Goal: Task Accomplishment & Management: Manage account settings

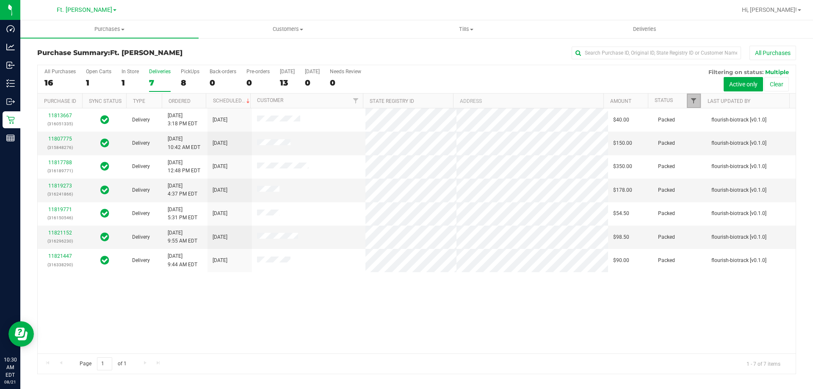
click at [695, 102] on span "Filter" at bounding box center [694, 100] width 7 height 7
click at [250, 291] on div "11813667 (316051335) Delivery 8/19/2025 3:18 PM EDT 8/26/2025 $40.00 Packed flo…" at bounding box center [417, 230] width 758 height 245
click at [695, 106] on link "Filter" at bounding box center [694, 101] width 14 height 14
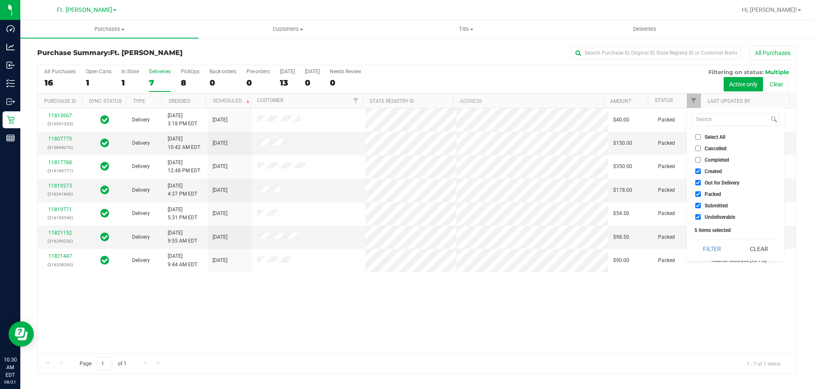
click at [700, 197] on input "Packed" at bounding box center [699, 195] width 6 height 6
click at [705, 253] on button "Filter" at bounding box center [712, 249] width 41 height 19
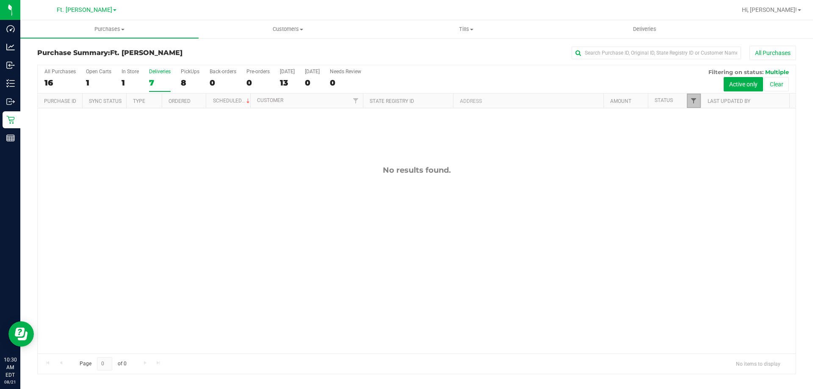
drag, startPoint x: 691, startPoint y: 97, endPoint x: 692, endPoint y: 104, distance: 7.3
click at [692, 97] on link "Filter" at bounding box center [694, 101] width 14 height 14
click at [696, 194] on input "Packed" at bounding box center [699, 195] width 6 height 6
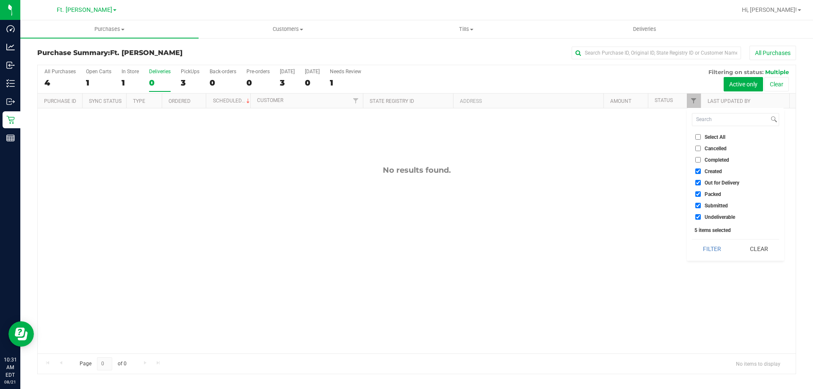
click at [701, 195] on input "Packed" at bounding box center [699, 195] width 6 height 6
checkbox input "false"
click at [708, 243] on button "Filter" at bounding box center [712, 249] width 41 height 19
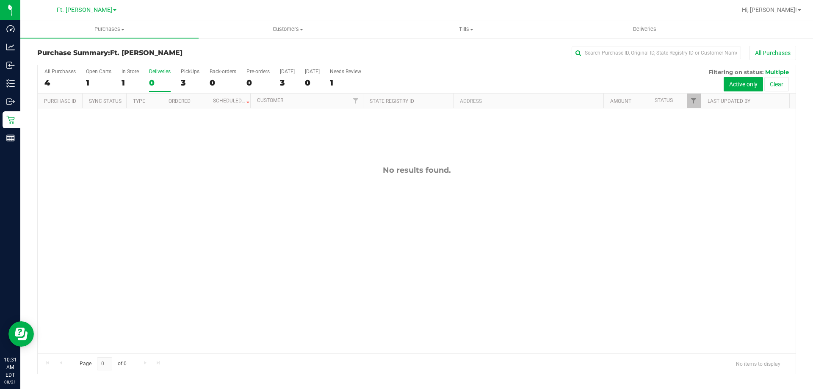
click at [663, 230] on div "No results found." at bounding box center [417, 259] width 758 height 303
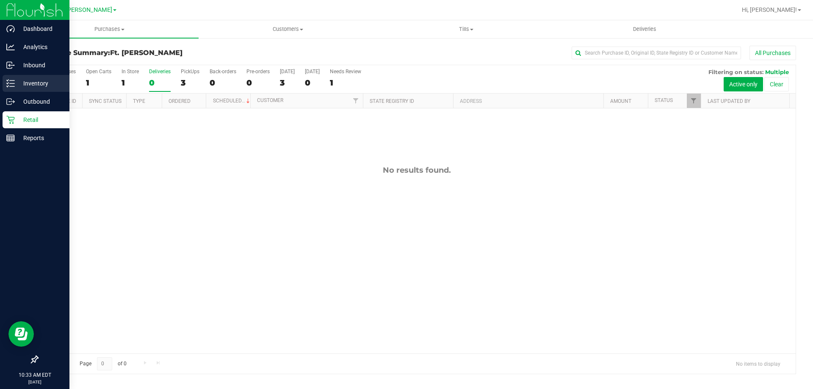
click at [34, 77] on div "Inventory" at bounding box center [36, 83] width 67 height 17
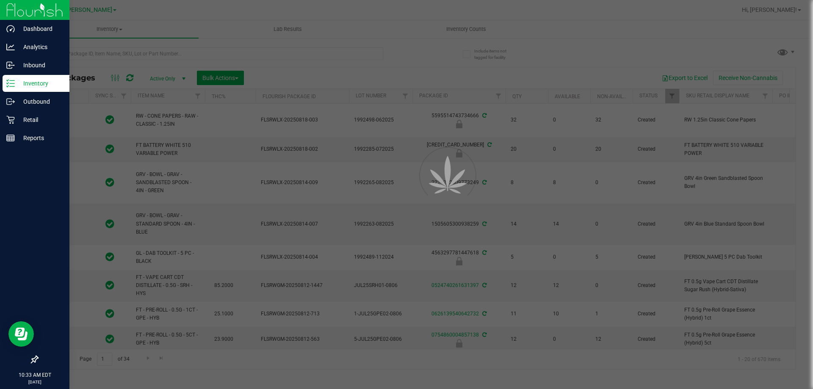
drag, startPoint x: 21, startPoint y: 100, endPoint x: 203, endPoint y: 58, distance: 187.5
click at [204, 58] on div at bounding box center [406, 194] width 813 height 389
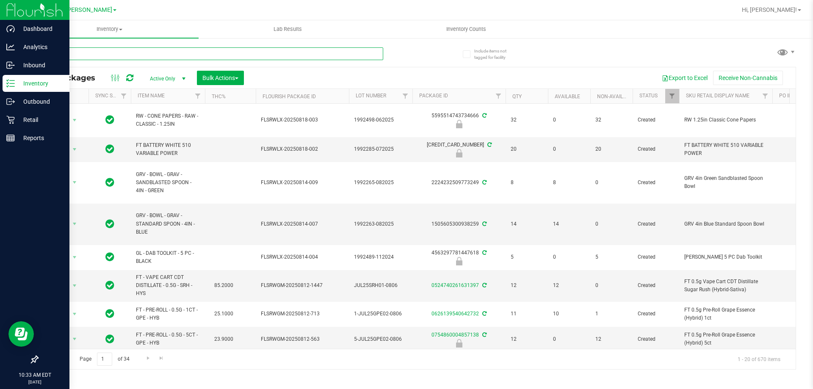
click at [202, 55] on input "text" at bounding box center [210, 53] width 346 height 13
type input "grape essence"
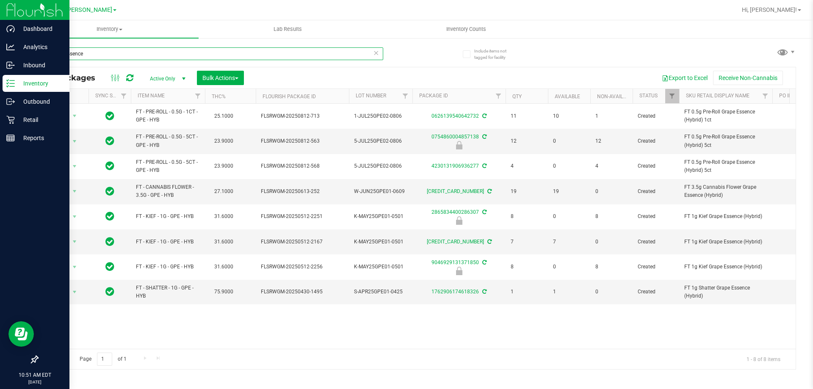
drag, startPoint x: 121, startPoint y: 57, endPoint x: 0, endPoint y: 79, distance: 122.7
click at [0, 79] on div "Dashboard Analytics Inbound Inventory Outbound Retail Reports 10:51 AM EDT 08/2…" at bounding box center [406, 194] width 813 height 389
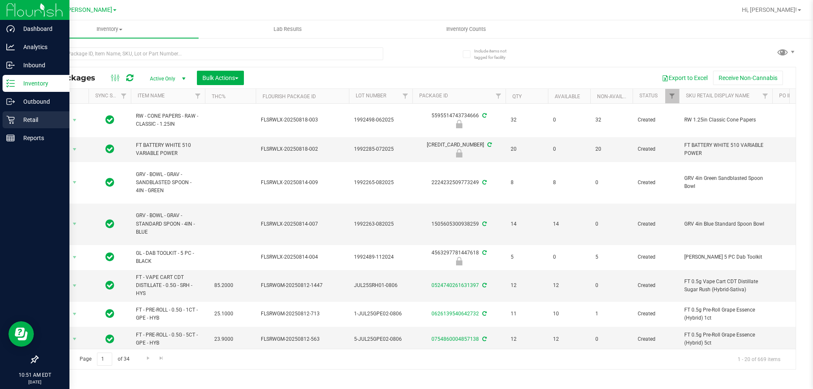
click at [47, 117] on p "Retail" at bounding box center [40, 120] width 51 height 10
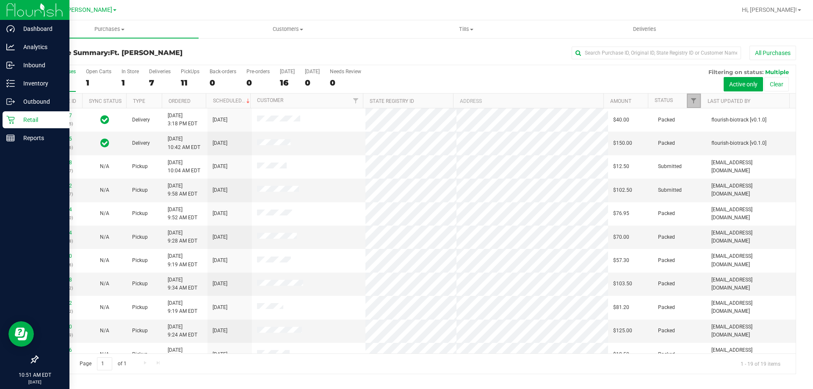
click at [692, 96] on link "Filter" at bounding box center [694, 101] width 14 height 14
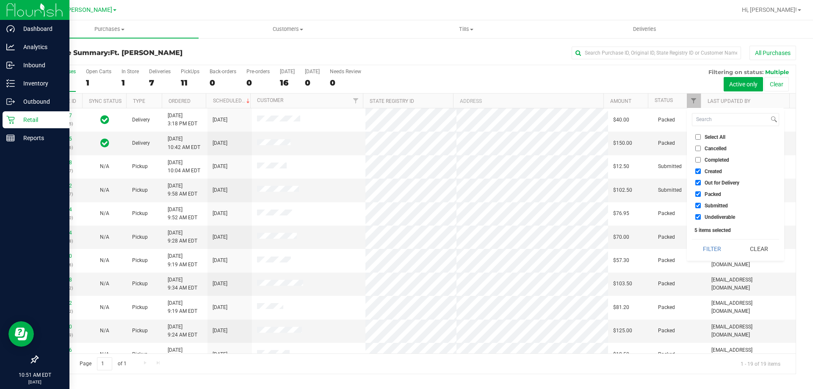
click at [698, 190] on li "Packed" at bounding box center [735, 194] width 87 height 9
click at [698, 195] on input "Packed" at bounding box center [699, 195] width 6 height 6
checkbox input "false"
click at [714, 247] on button "Filter" at bounding box center [712, 249] width 41 height 19
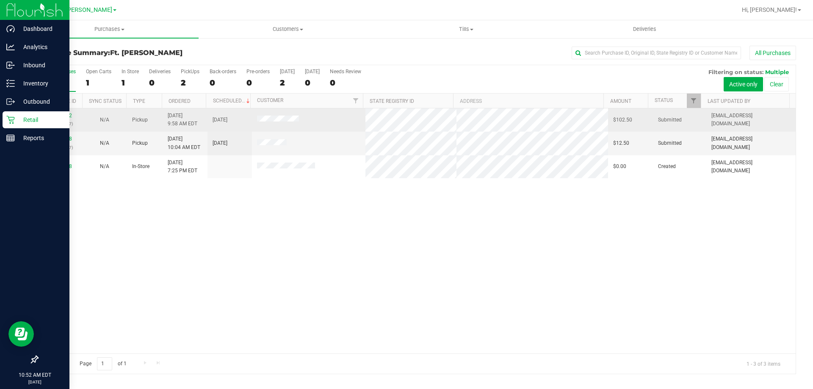
click at [63, 112] on div "11821812 (316350257)" at bounding box center [60, 120] width 34 height 16
click at [65, 116] on link "11821812" at bounding box center [60, 116] width 24 height 6
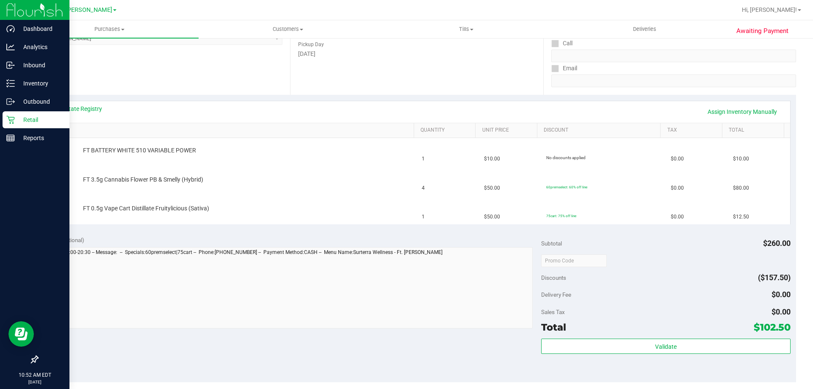
scroll to position [212, 0]
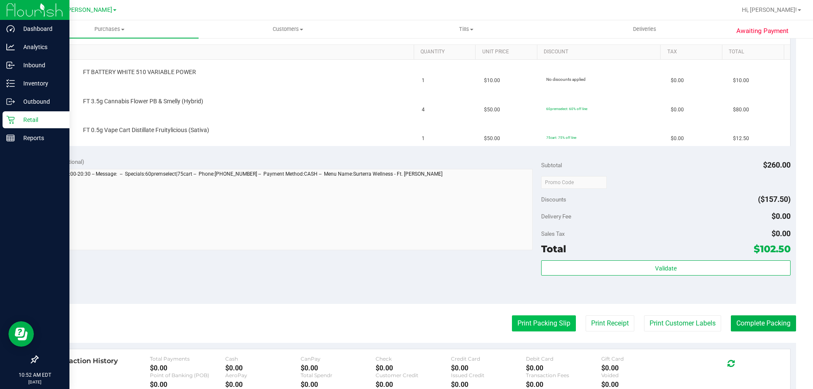
click at [556, 321] on button "Print Packing Slip" at bounding box center [544, 324] width 64 height 16
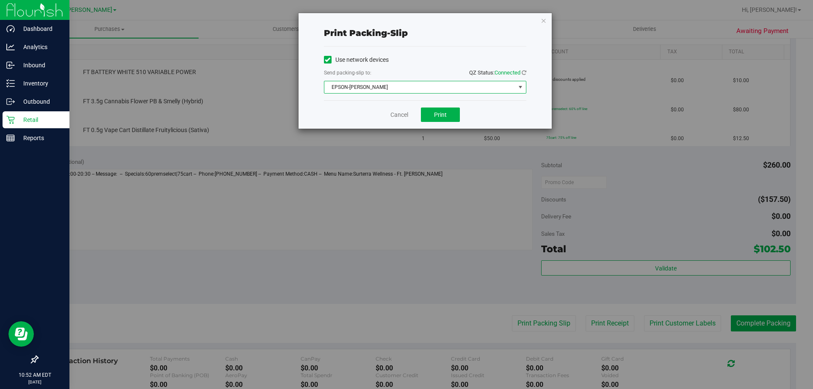
click at [464, 92] on span "EPSON-[PERSON_NAME]" at bounding box center [420, 87] width 191 height 12
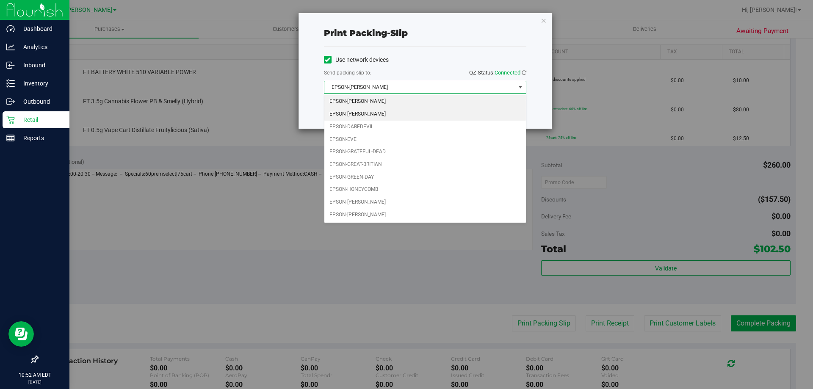
click at [426, 115] on li "EPSON-[PERSON_NAME]" at bounding box center [426, 114] width 202 height 13
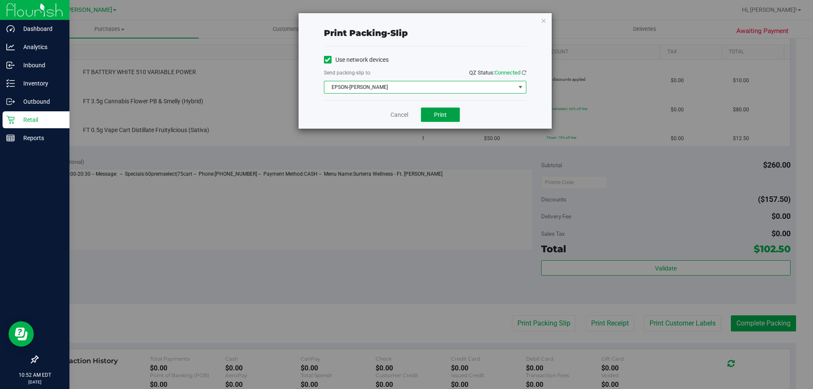
click at [444, 112] on span "Print" at bounding box center [440, 114] width 13 height 7
click at [542, 24] on icon "button" at bounding box center [544, 20] width 6 height 10
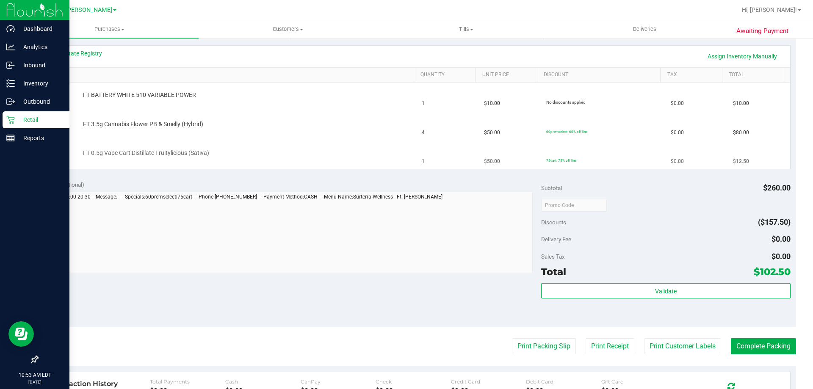
scroll to position [169, 0]
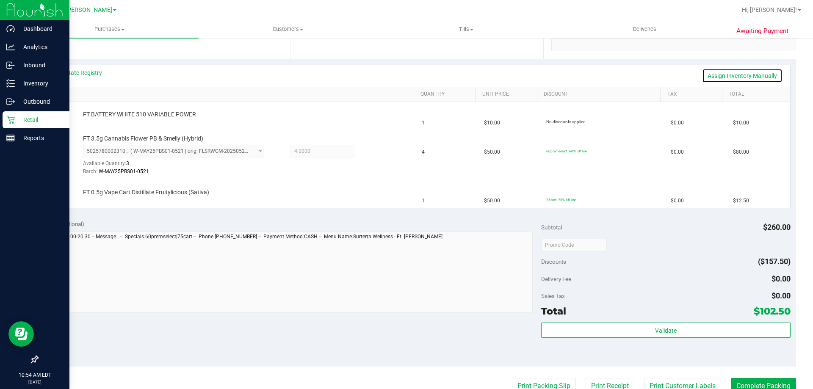
click at [724, 75] on link "Assign Inventory Manually" at bounding box center [742, 76] width 80 height 14
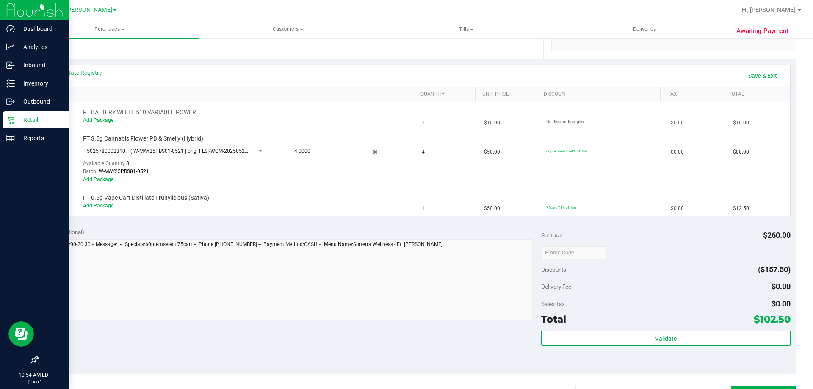
click at [100, 122] on link "Add Package" at bounding box center [98, 120] width 31 height 6
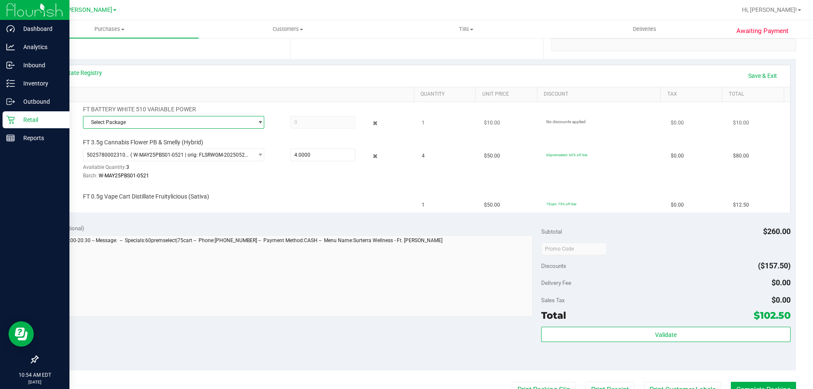
click at [138, 119] on span "Select Package" at bounding box center [168, 123] width 170 height 12
click at [184, 162] on li "4757648471819867 ( 1992285-022025 | orig: FLSRWLX-20250811-008 )" at bounding box center [171, 157] width 177 height 12
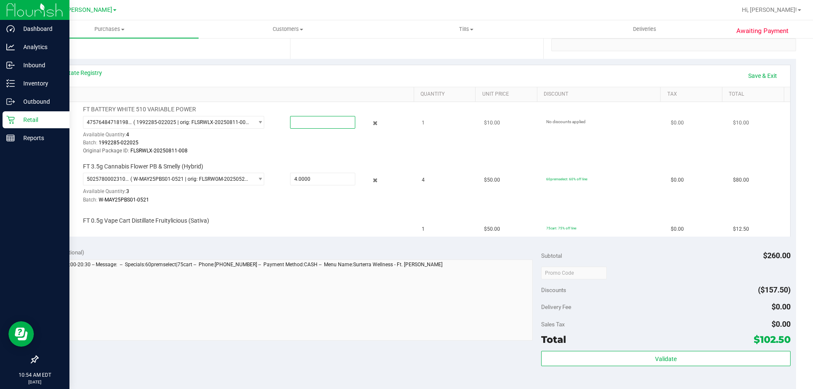
click at [321, 119] on span at bounding box center [322, 122] width 65 height 13
type input "1"
type input "1.0000"
click at [347, 232] on td "FT 0.5g Vape Cart Distillate Fruitylicious (Sativa)" at bounding box center [231, 222] width 374 height 28
click at [338, 254] on div "Notes (optional)" at bounding box center [292, 252] width 499 height 8
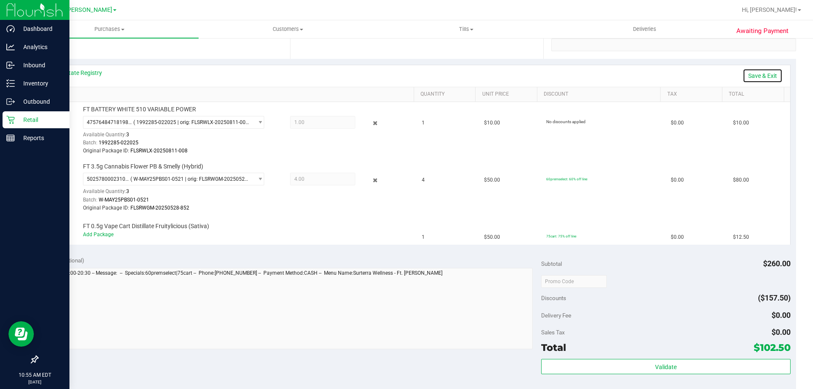
click at [755, 74] on link "Save & Exit" at bounding box center [763, 76] width 40 height 14
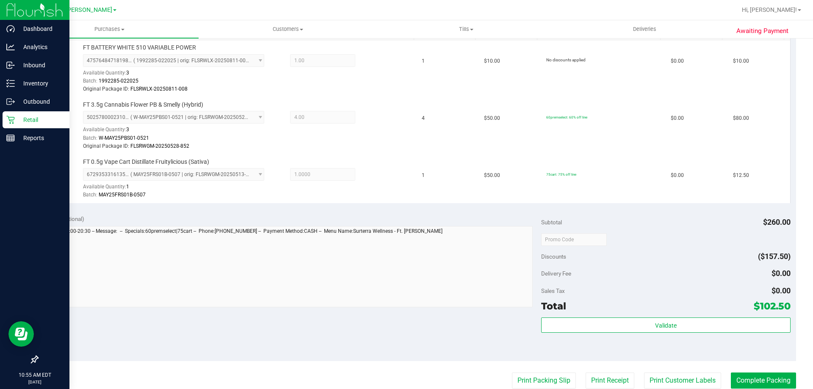
scroll to position [339, 0]
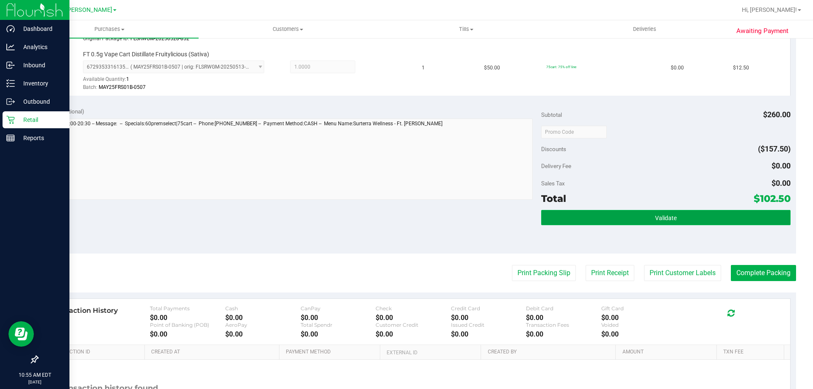
click at [706, 224] on button "Validate" at bounding box center [665, 217] width 249 height 15
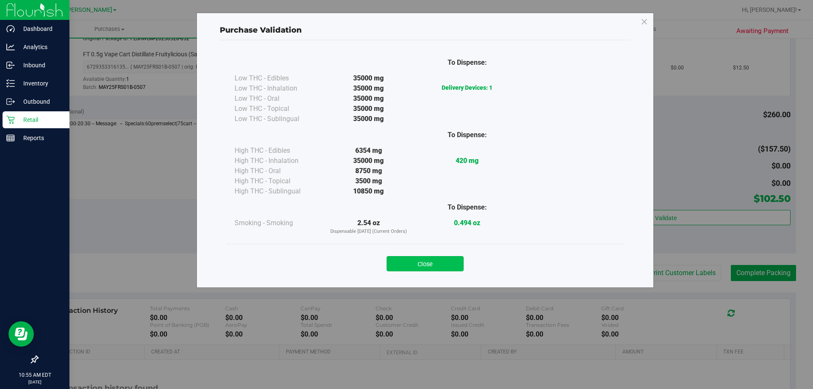
click at [439, 258] on button "Close" at bounding box center [425, 263] width 77 height 15
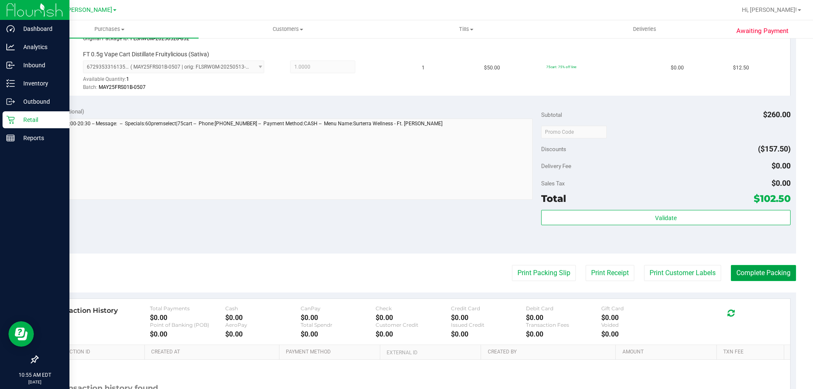
click at [762, 275] on button "Complete Packing" at bounding box center [763, 273] width 65 height 16
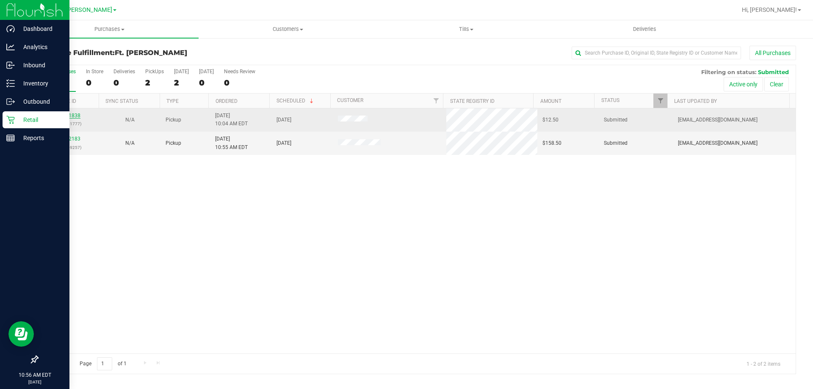
click at [78, 117] on link "11821838" at bounding box center [69, 116] width 24 height 6
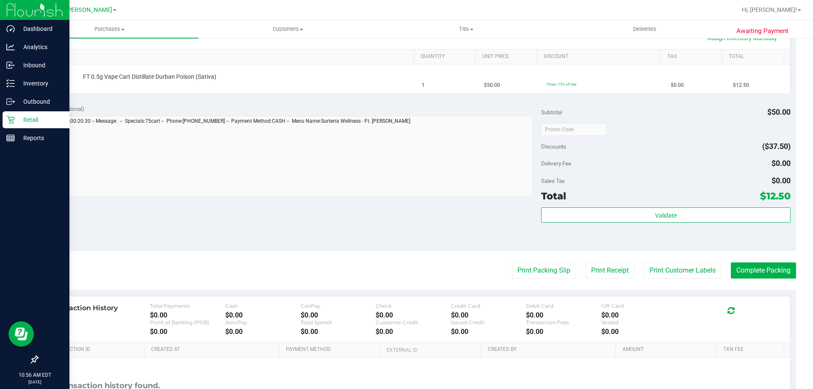
scroll to position [212, 0]
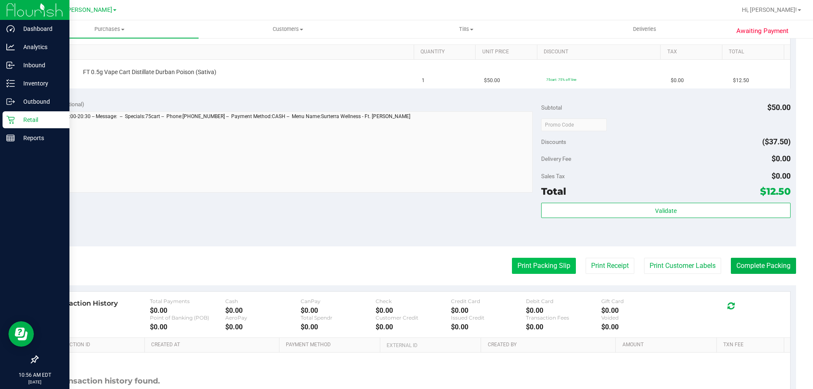
click at [525, 272] on button "Print Packing Slip" at bounding box center [544, 266] width 64 height 16
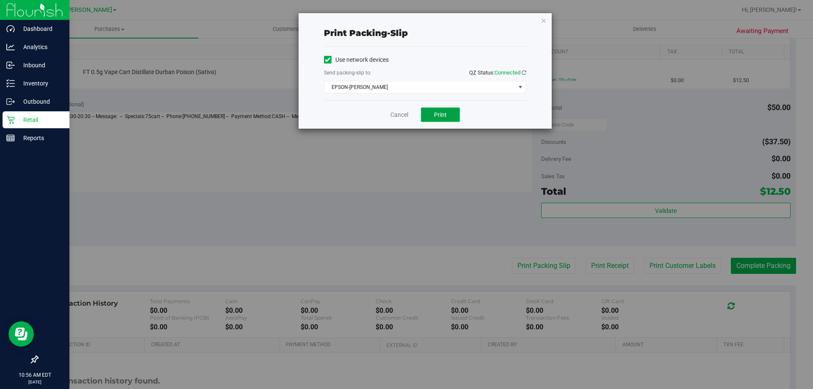
click at [439, 115] on span "Print" at bounding box center [440, 114] width 13 height 7
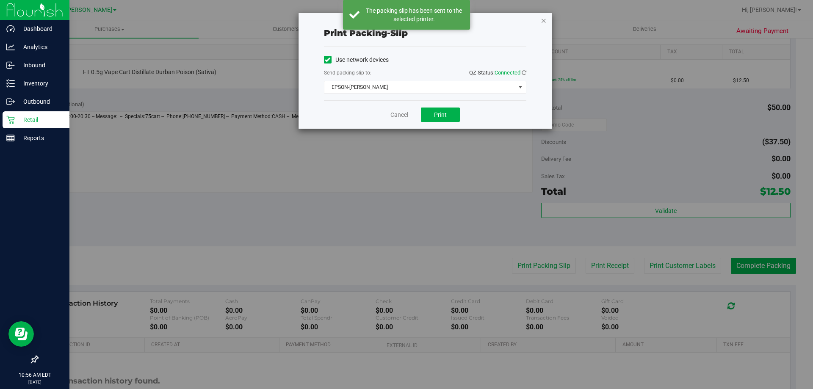
click at [546, 23] on icon "button" at bounding box center [544, 20] width 6 height 10
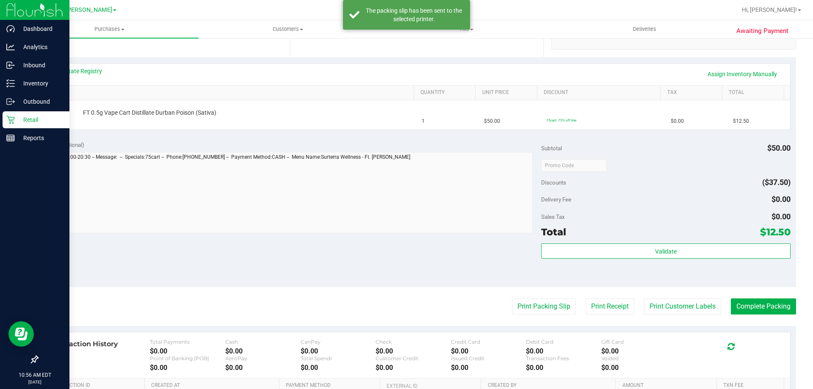
scroll to position [127, 0]
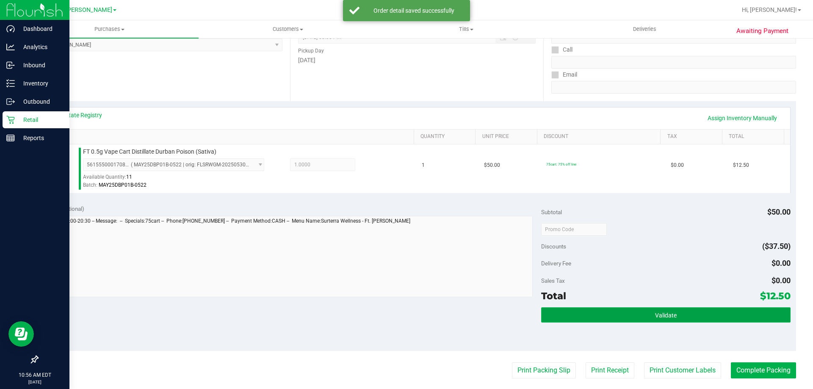
click at [654, 311] on button "Validate" at bounding box center [665, 315] width 249 height 15
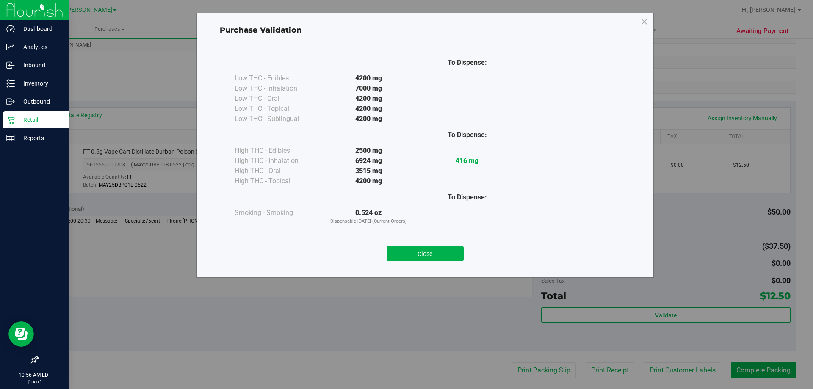
click at [432, 253] on button "Close" at bounding box center [425, 253] width 77 height 15
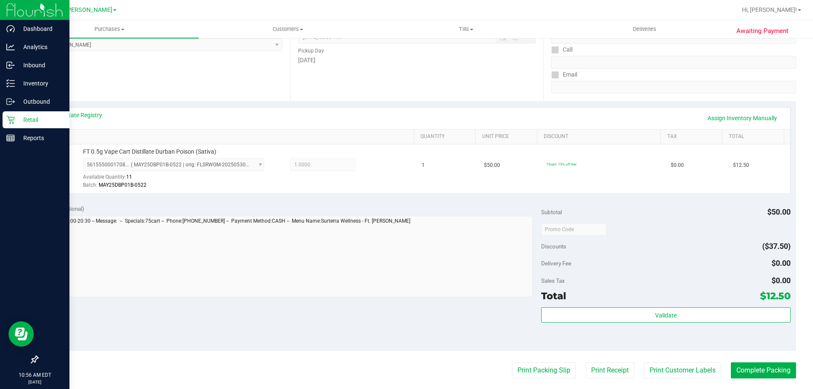
scroll to position [254, 0]
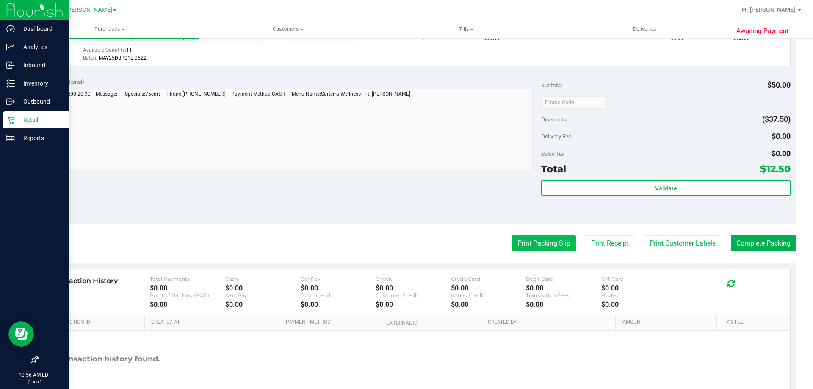
click at [530, 240] on button "Print Packing Slip" at bounding box center [544, 244] width 64 height 16
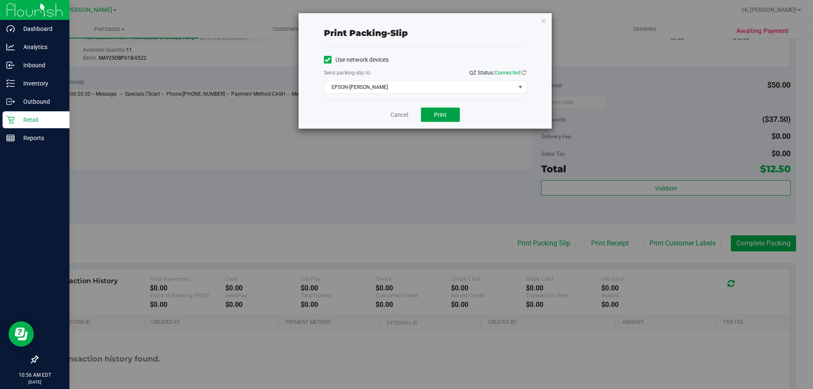
click at [446, 111] on span "Print" at bounding box center [440, 114] width 13 height 7
click at [544, 21] on icon "button" at bounding box center [544, 20] width 6 height 10
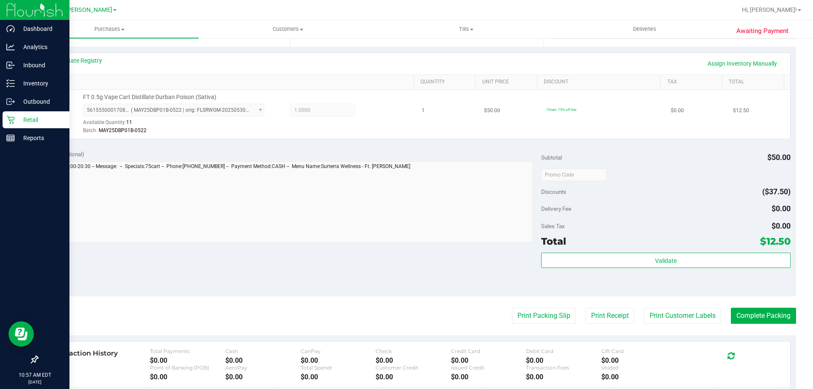
scroll to position [169, 0]
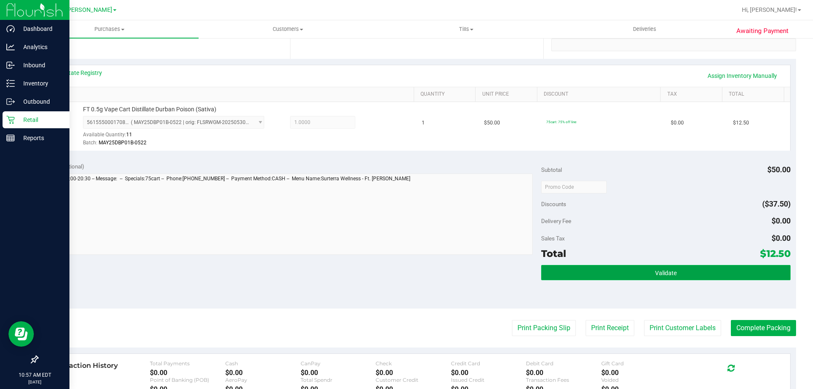
click at [635, 266] on button "Validate" at bounding box center [665, 272] width 249 height 15
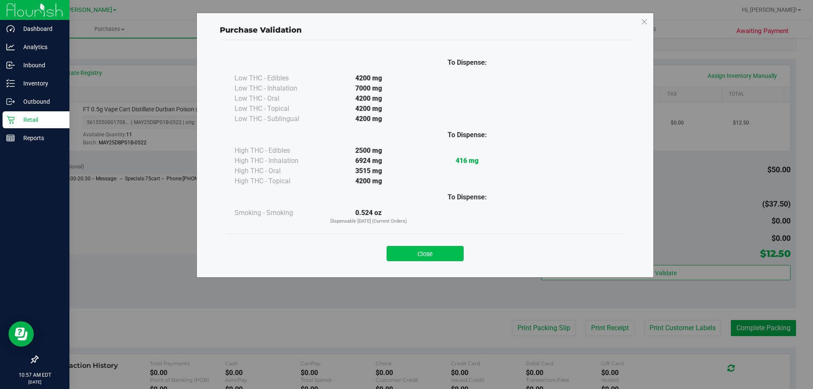
click at [436, 253] on button "Close" at bounding box center [425, 253] width 77 height 15
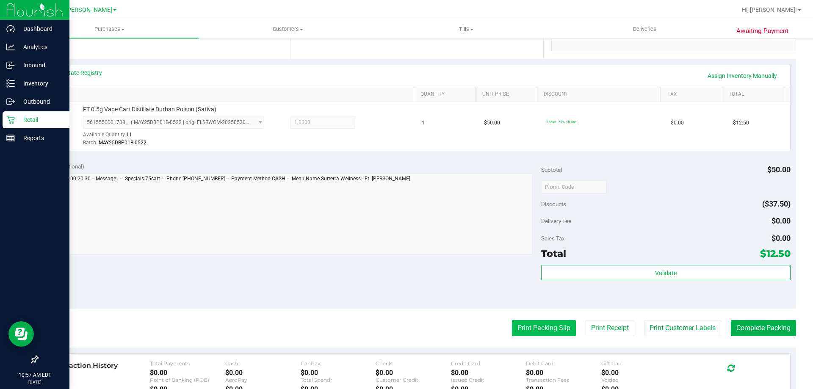
scroll to position [212, 0]
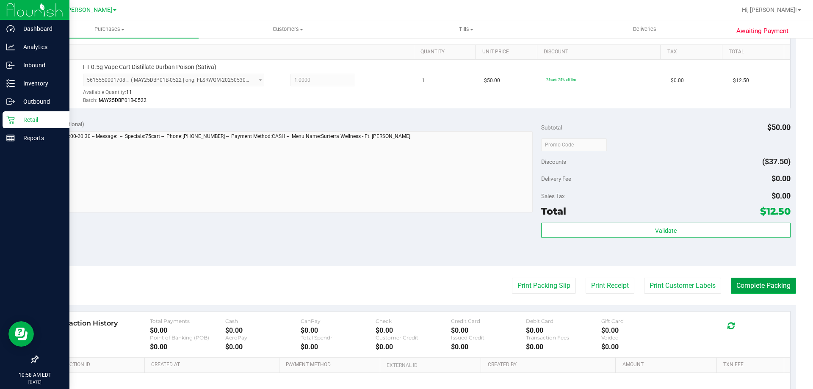
click at [751, 290] on button "Complete Packing" at bounding box center [763, 286] width 65 height 16
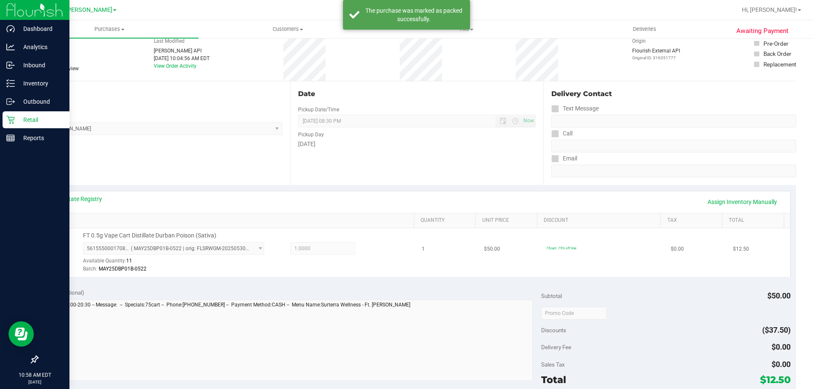
scroll to position [42, 0]
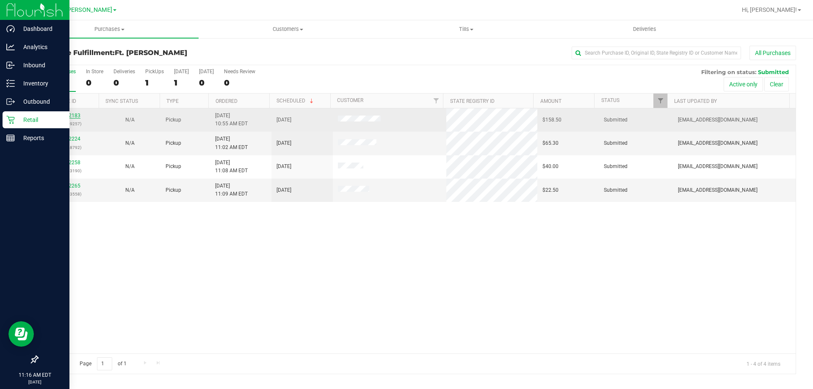
click at [65, 114] on link "11822183" at bounding box center [69, 116] width 24 height 6
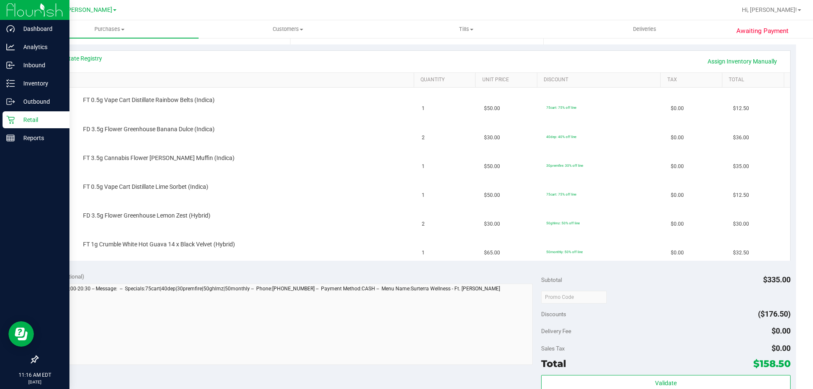
scroll to position [339, 0]
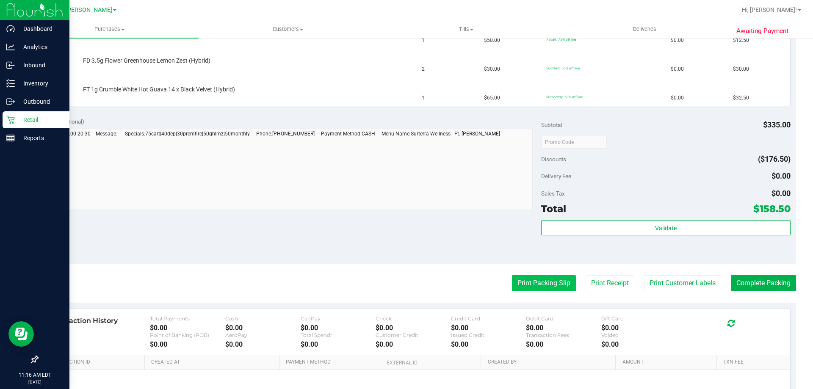
click at [558, 285] on button "Print Packing Slip" at bounding box center [544, 283] width 64 height 16
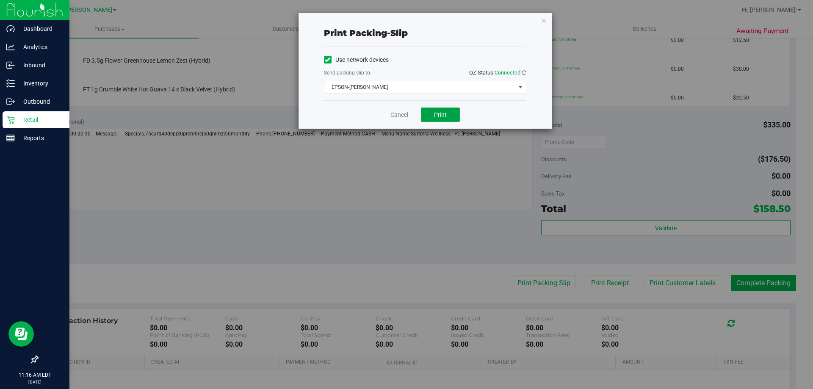
click at [438, 119] on button "Print" at bounding box center [440, 115] width 39 height 14
click at [545, 22] on icon "button" at bounding box center [544, 20] width 6 height 10
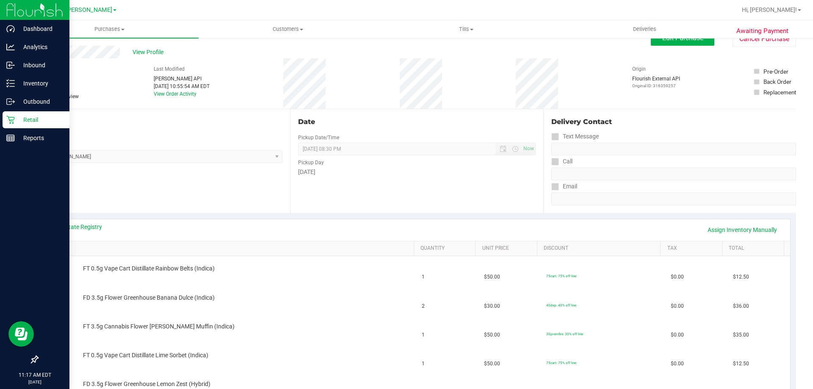
scroll to position [0, 0]
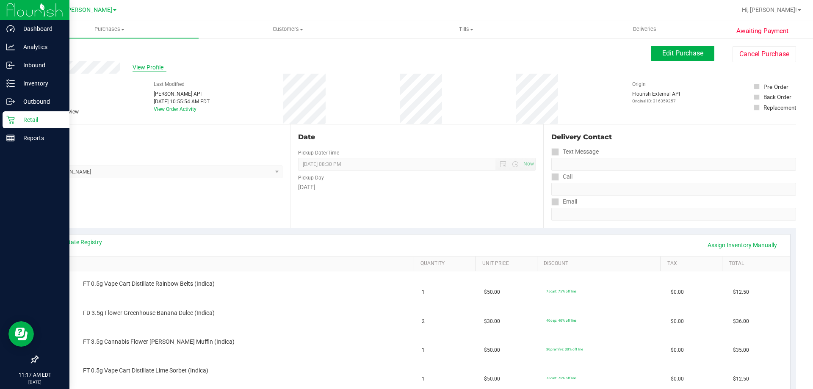
click at [146, 68] on span "View Profile" at bounding box center [150, 67] width 34 height 9
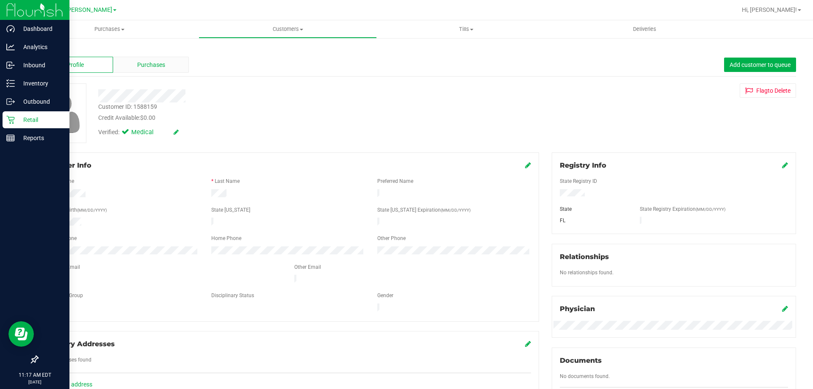
click at [161, 67] on span "Purchases" at bounding box center [151, 65] width 28 height 9
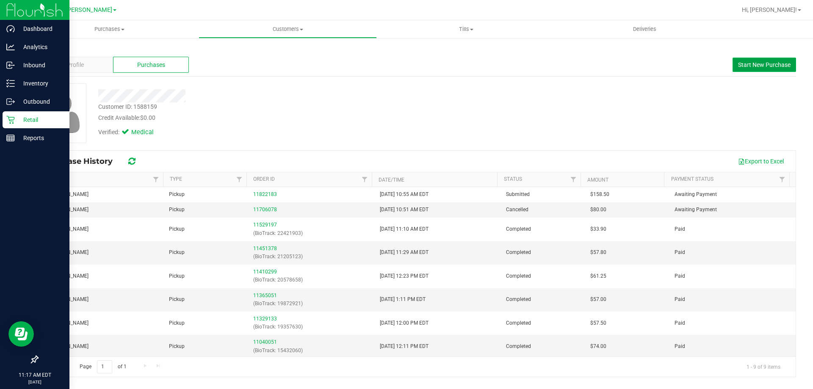
click at [765, 67] on span "Start New Purchase" at bounding box center [764, 64] width 53 height 7
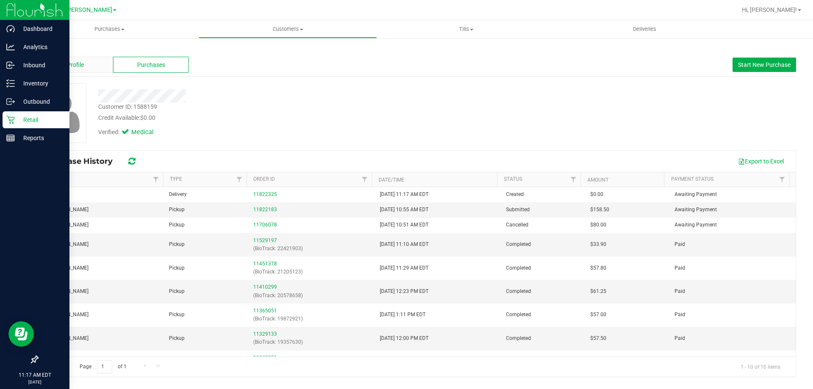
click at [69, 59] on div "Profile" at bounding box center [75, 65] width 76 height 16
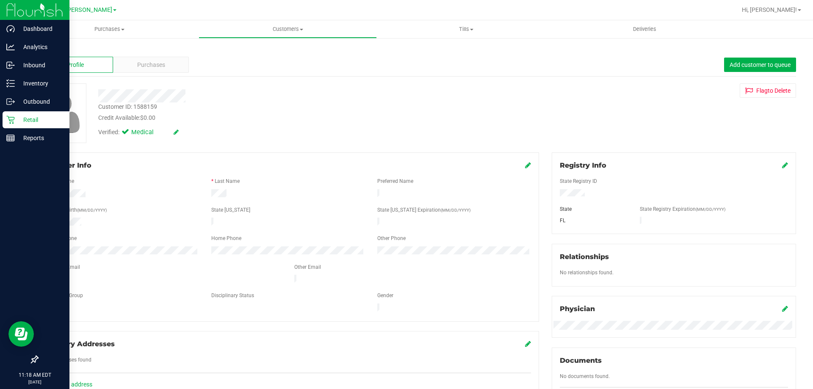
click at [17, 116] on p "Retail" at bounding box center [40, 120] width 51 height 10
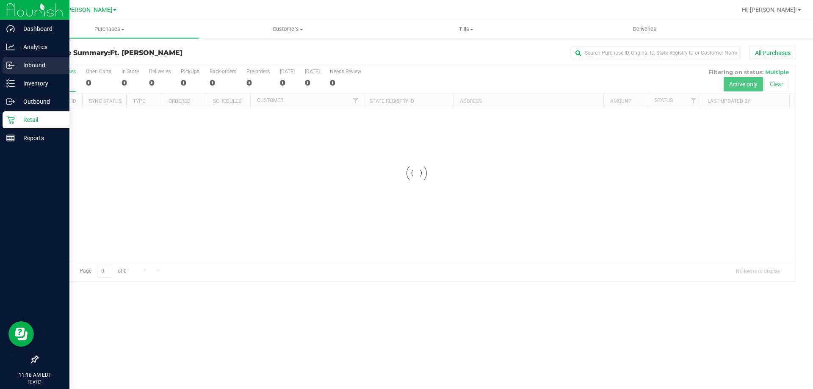
click at [39, 69] on p "Inbound" at bounding box center [40, 65] width 51 height 10
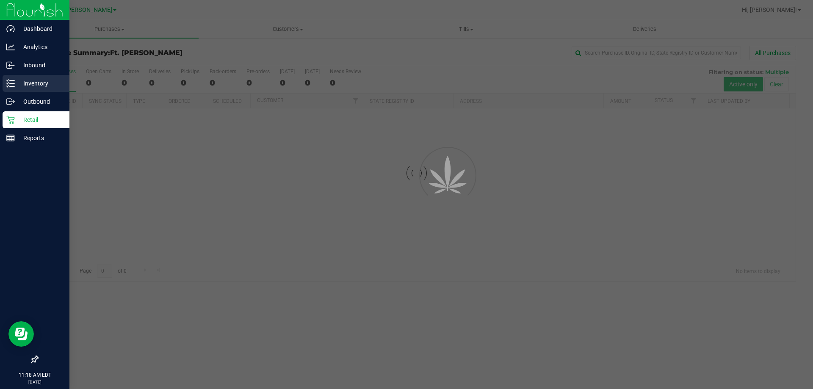
click at [49, 83] on p "Inventory" at bounding box center [40, 83] width 51 height 10
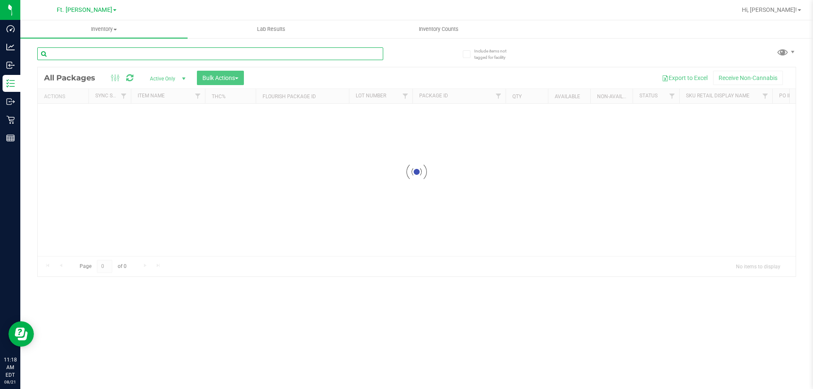
click at [177, 53] on input "text" at bounding box center [210, 53] width 346 height 13
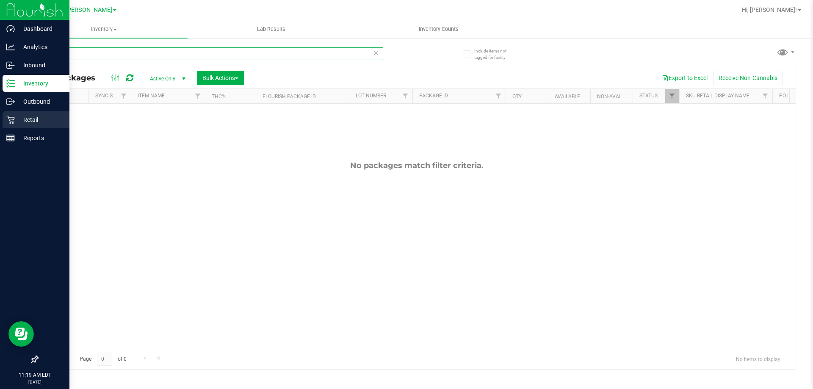
type input "dash"
click at [28, 120] on p "Retail" at bounding box center [40, 120] width 51 height 10
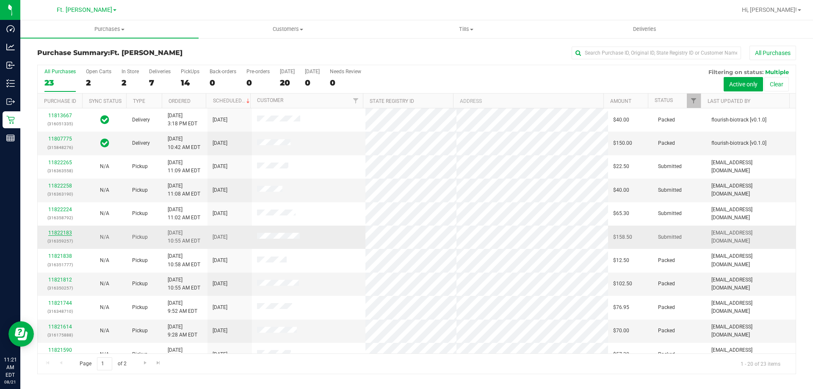
click at [53, 232] on link "11822183" at bounding box center [60, 233] width 24 height 6
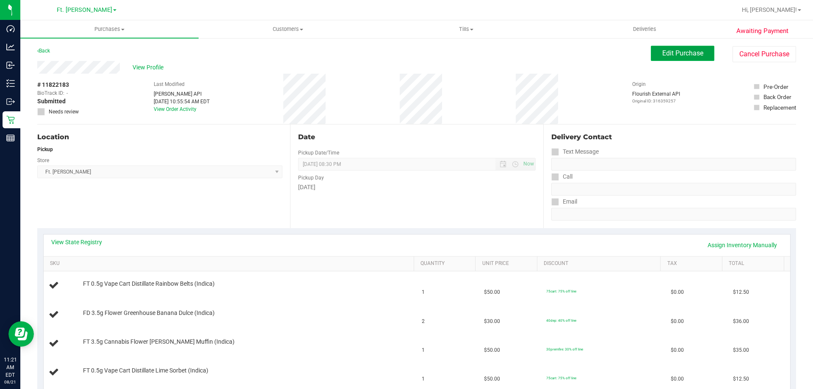
click at [690, 53] on span "Edit Purchase" at bounding box center [683, 53] width 41 height 8
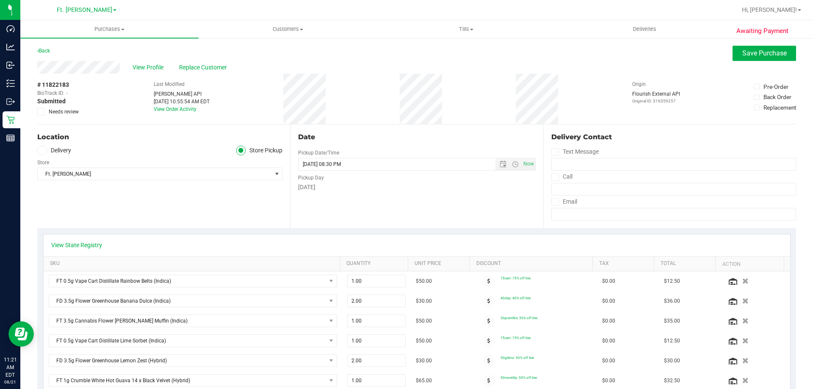
drag, startPoint x: 514, startPoint y: 246, endPoint x: 505, endPoint y: 236, distance: 13.2
click at [505, 236] on div "View State Registry" at bounding box center [417, 246] width 747 height 22
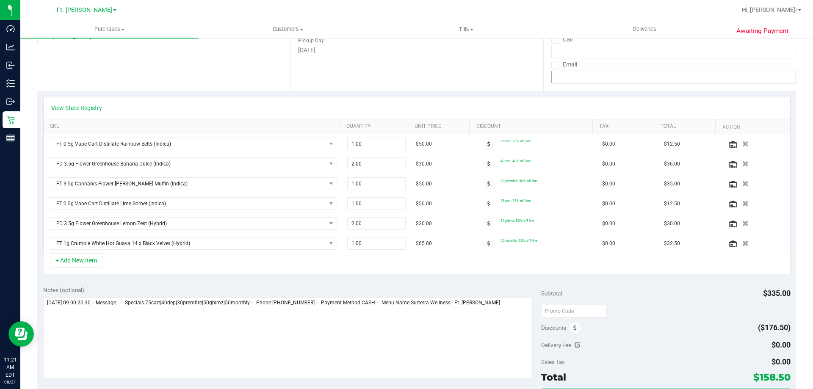
scroll to position [85, 0]
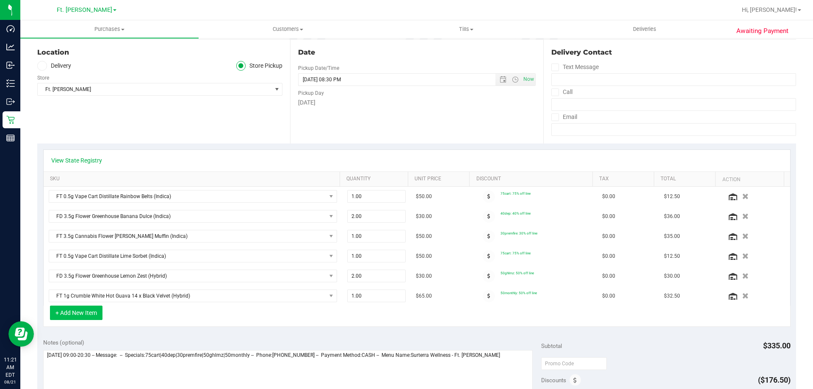
click at [96, 311] on button "+ Add New Item" at bounding box center [76, 313] width 53 height 14
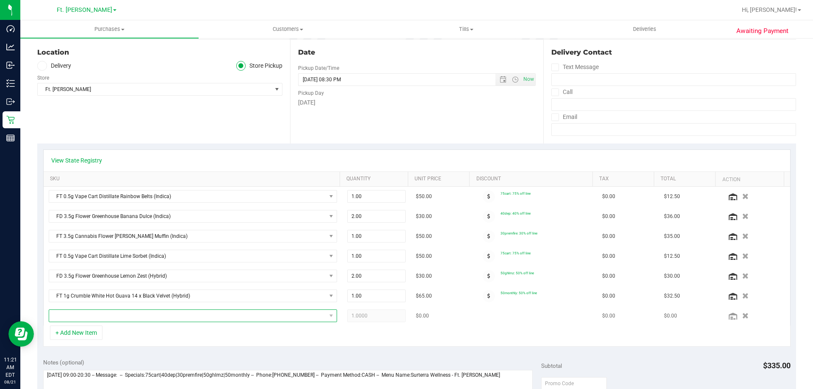
click at [99, 319] on span "NO DATA FOUND" at bounding box center [187, 316] width 277 height 12
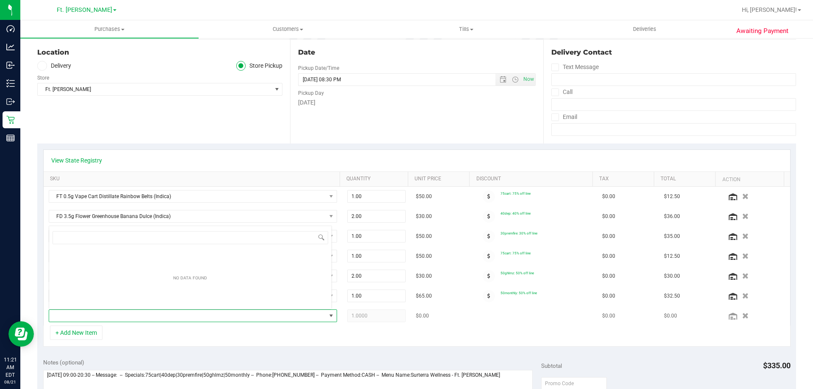
scroll to position [13, 281]
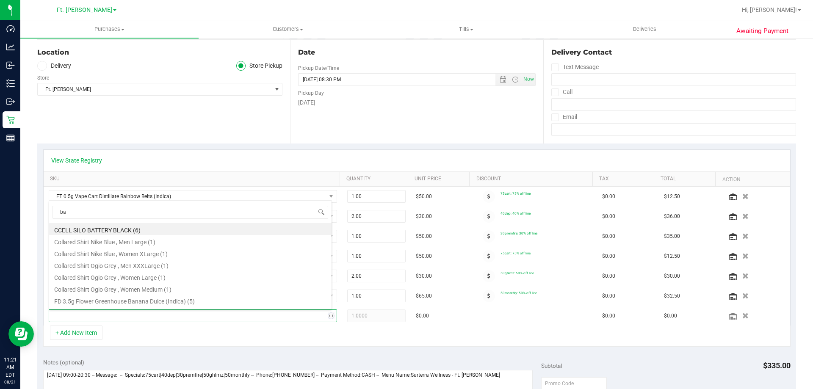
type input "bat"
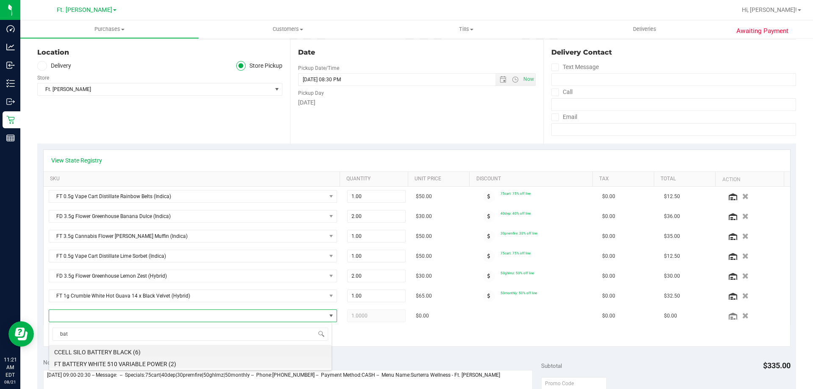
click at [135, 363] on li "FT BATTERY WHITE 510 VARIABLE POWER (2)" at bounding box center [190, 363] width 283 height 12
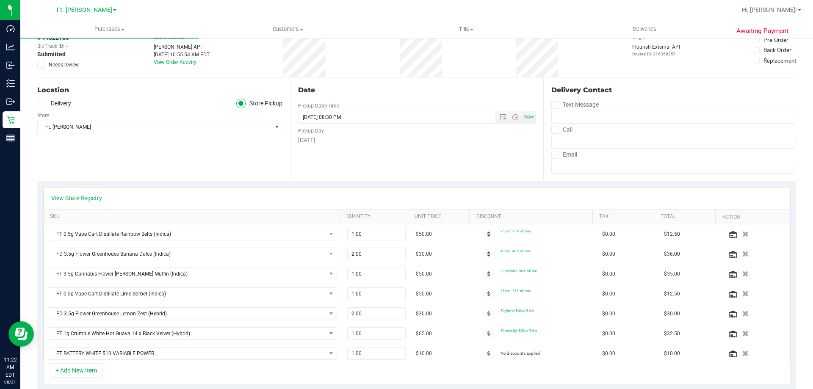
scroll to position [0, 0]
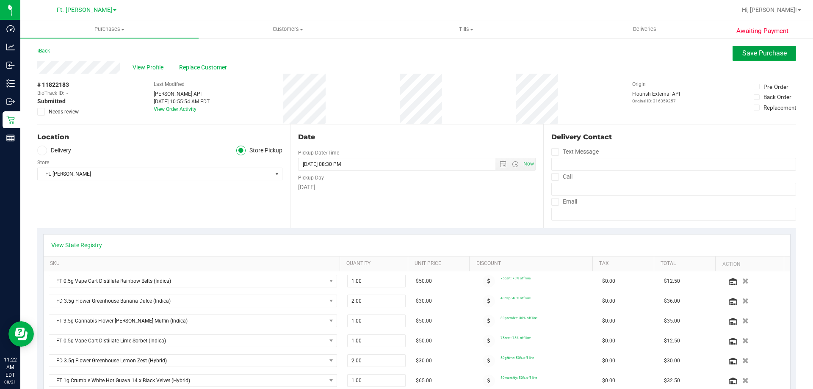
click at [786, 48] on button "Save Purchase" at bounding box center [765, 53] width 64 height 15
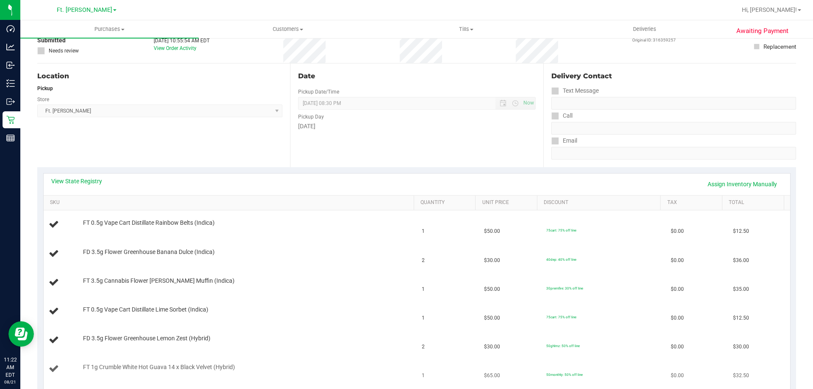
scroll to position [127, 0]
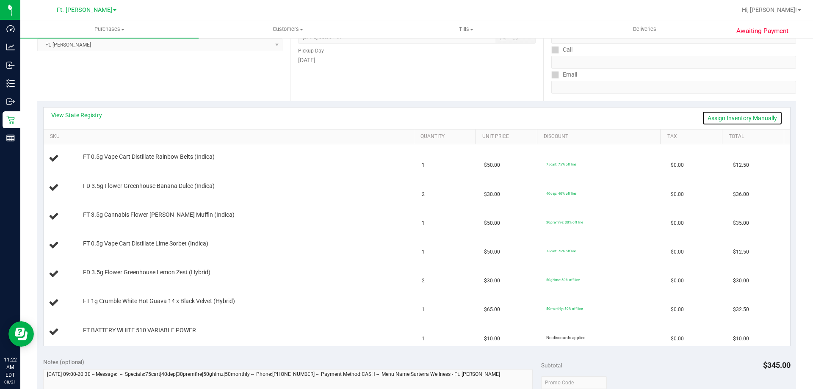
click at [734, 114] on link "Assign Inventory Manually" at bounding box center [742, 118] width 80 height 14
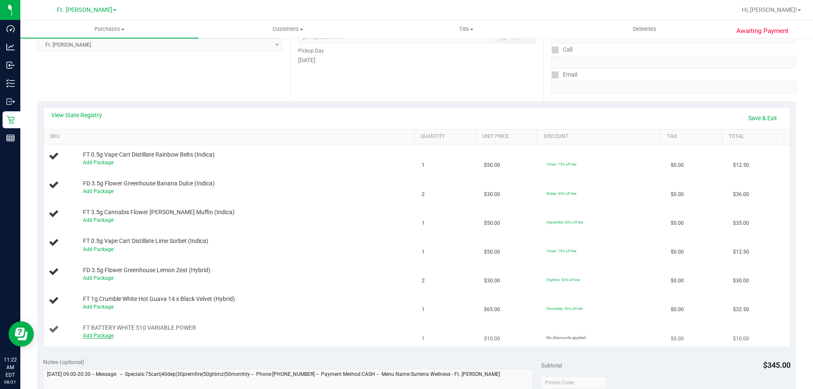
click at [100, 338] on link "Add Package" at bounding box center [98, 336] width 31 height 6
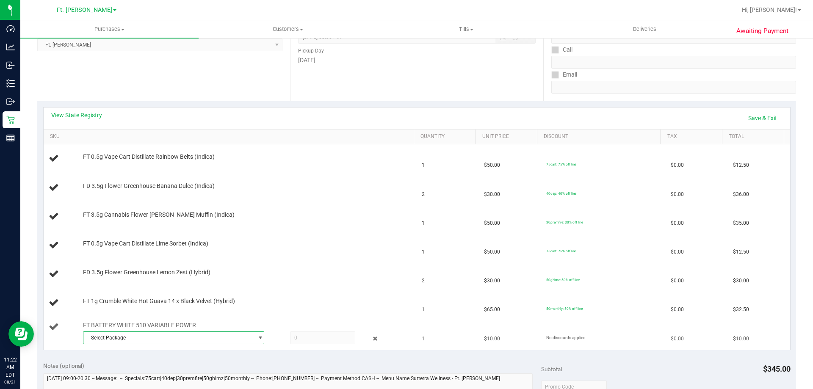
click at [157, 341] on span "Select Package" at bounding box center [168, 338] width 170 height 12
click at [216, 376] on span "( 1992285-022025 | orig: FLSRWLX-20250811-008 )" at bounding box center [196, 373] width 118 height 6
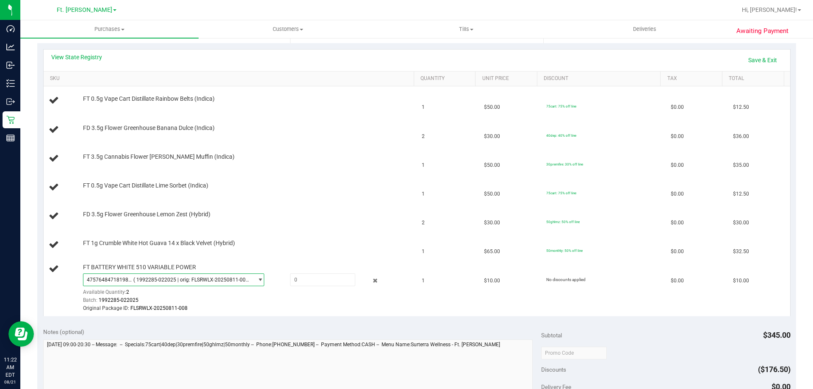
scroll to position [254, 0]
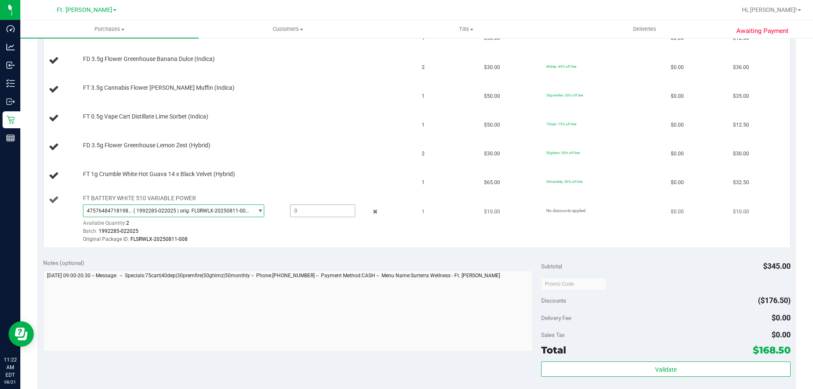
click at [310, 209] on span at bounding box center [322, 211] width 65 height 13
type input "1"
type input "1.0000"
click at [313, 230] on div "Batch: 1992285-022025" at bounding box center [246, 232] width 327 height 8
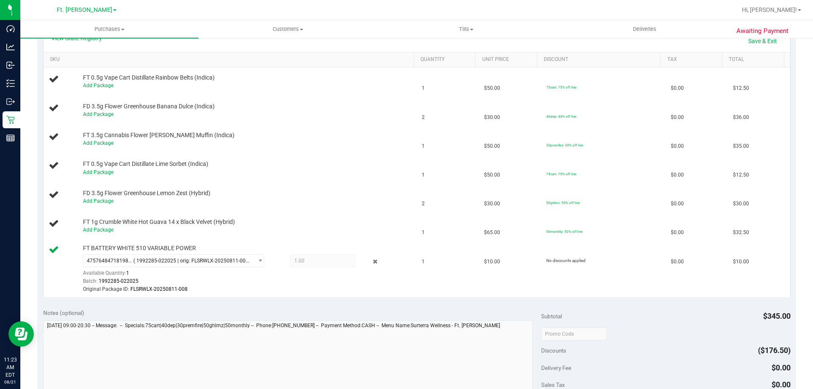
scroll to position [127, 0]
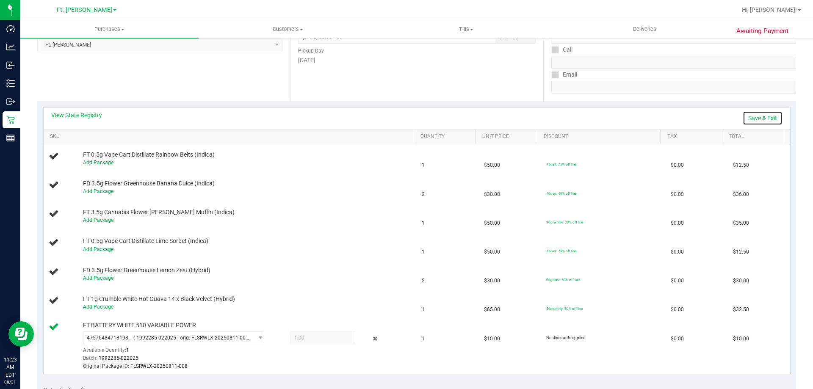
click at [753, 118] on link "Save & Exit" at bounding box center [763, 118] width 40 height 14
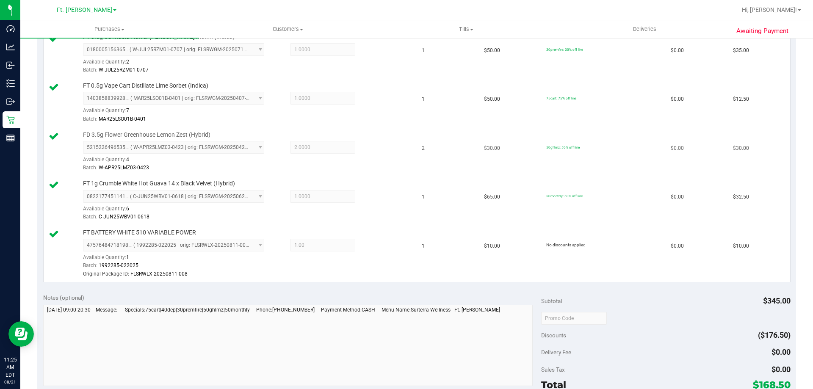
scroll to position [424, 0]
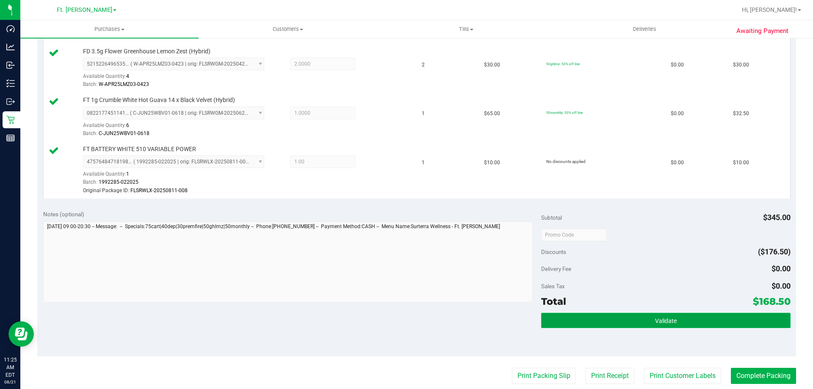
click at [666, 318] on span "Validate" at bounding box center [666, 321] width 22 height 7
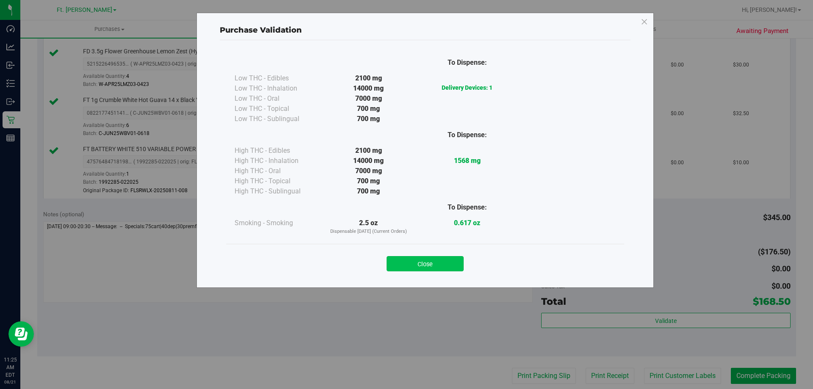
click at [438, 267] on button "Close" at bounding box center [425, 263] width 77 height 15
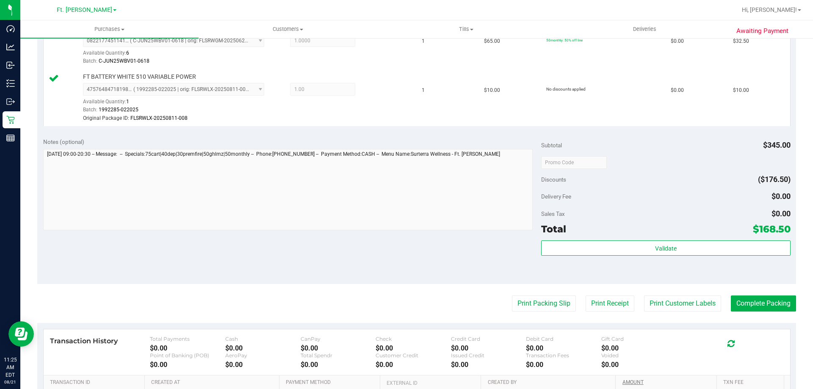
scroll to position [593, 0]
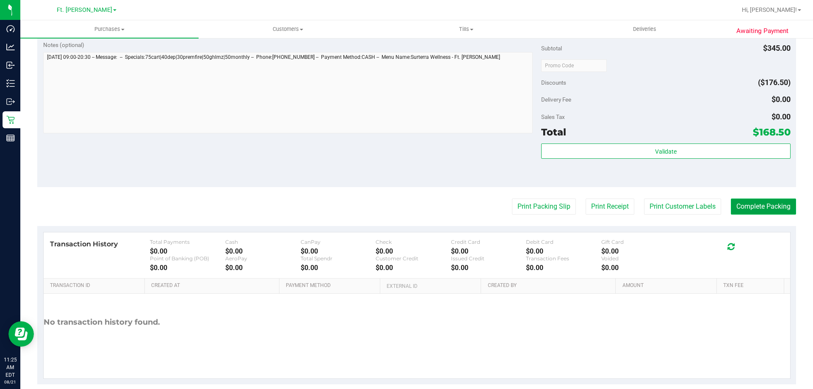
click at [781, 211] on button "Complete Packing" at bounding box center [763, 207] width 65 height 16
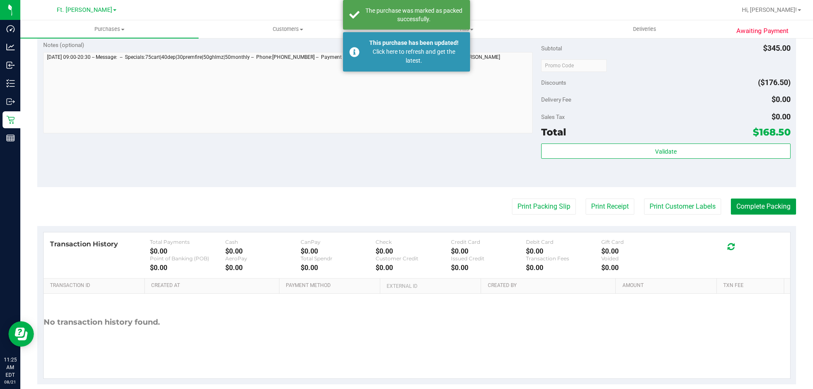
scroll to position [516, 0]
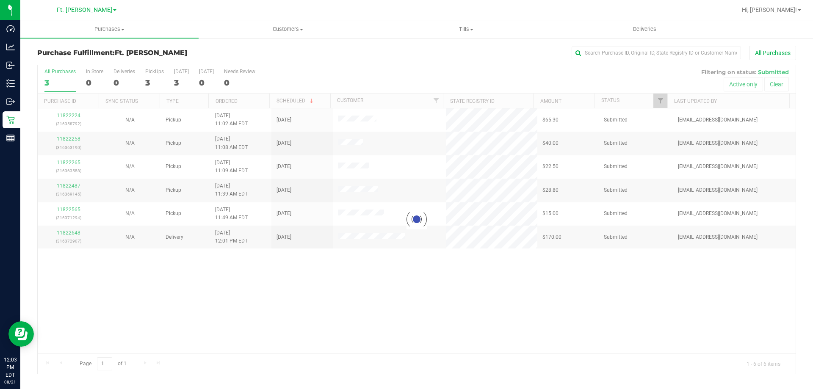
click at [71, 210] on div at bounding box center [417, 219] width 758 height 309
click at [69, 208] on div at bounding box center [417, 219] width 758 height 309
click at [231, 266] on div at bounding box center [417, 219] width 758 height 309
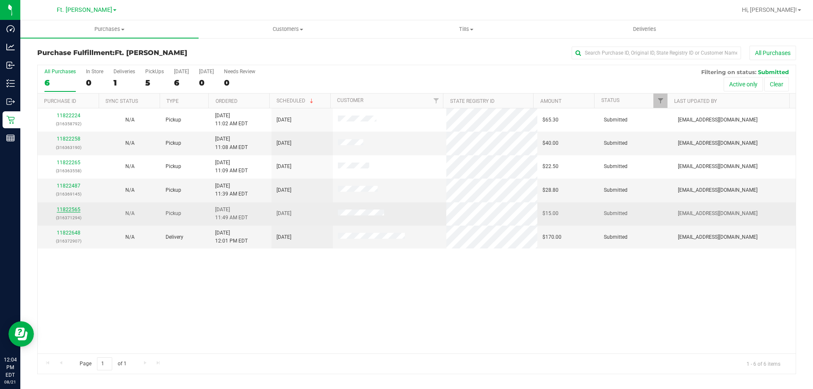
click at [68, 210] on link "11822565" at bounding box center [69, 210] width 24 height 6
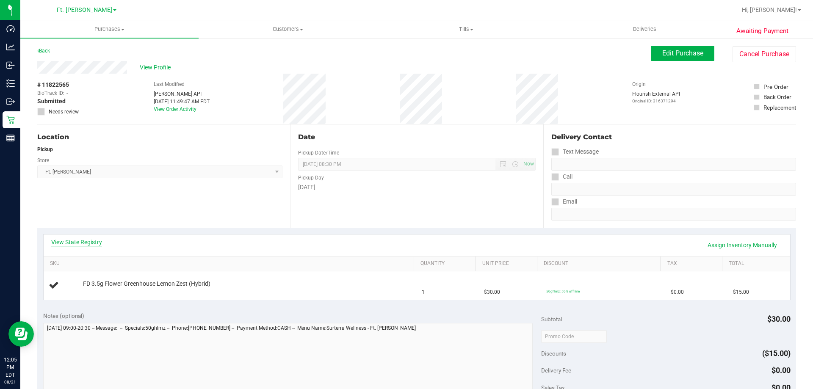
click at [85, 240] on link "View State Registry" at bounding box center [76, 242] width 51 height 8
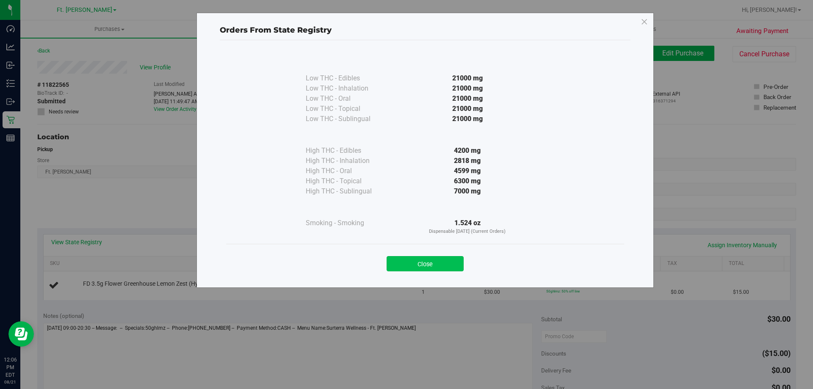
click at [449, 261] on button "Close" at bounding box center [425, 263] width 77 height 15
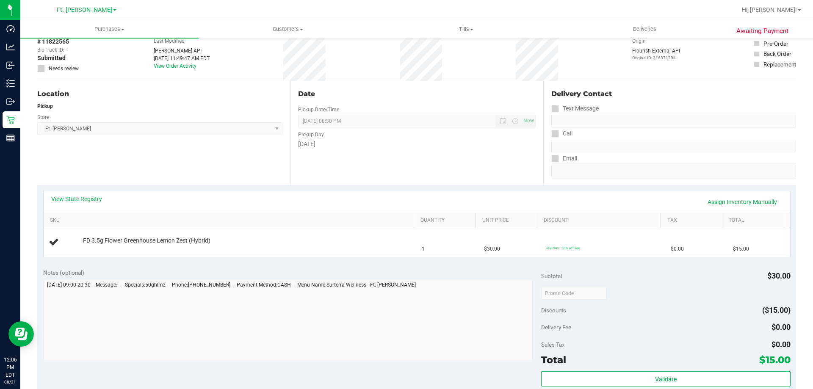
scroll to position [85, 0]
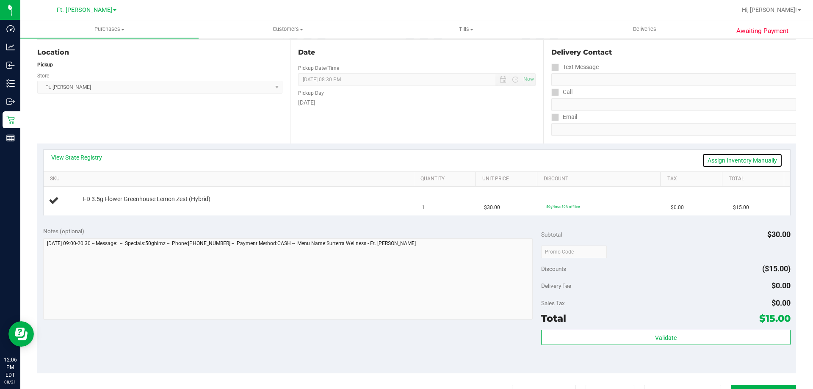
click at [736, 167] on link "Assign Inventory Manually" at bounding box center [742, 160] width 80 height 14
click at [373, 223] on div "Notes (optional) Subtotal $30.00 Discounts ($15.00) Delivery Fee $0.00 Sales Ta…" at bounding box center [416, 297] width 759 height 153
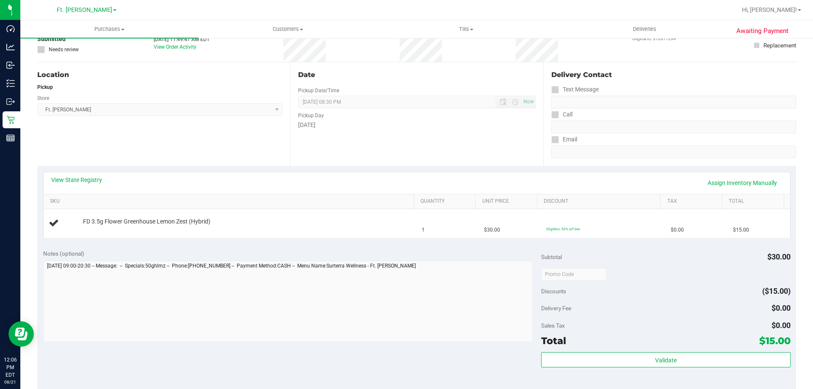
scroll to position [85, 0]
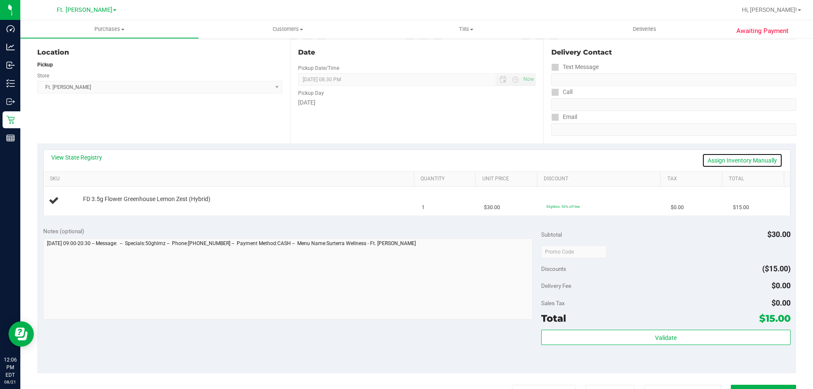
click at [732, 153] on link "Assign Inventory Manually" at bounding box center [742, 160] width 80 height 14
drag, startPoint x: 167, startPoint y: 203, endPoint x: 223, endPoint y: 192, distance: 56.5
click at [168, 203] on div "No packages available" at bounding box center [246, 205] width 327 height 8
click at [287, 223] on div "Notes (optional) Subtotal $30.00 Discounts ($15.00) Delivery Fee $0.00 Sales Ta…" at bounding box center [416, 297] width 759 height 153
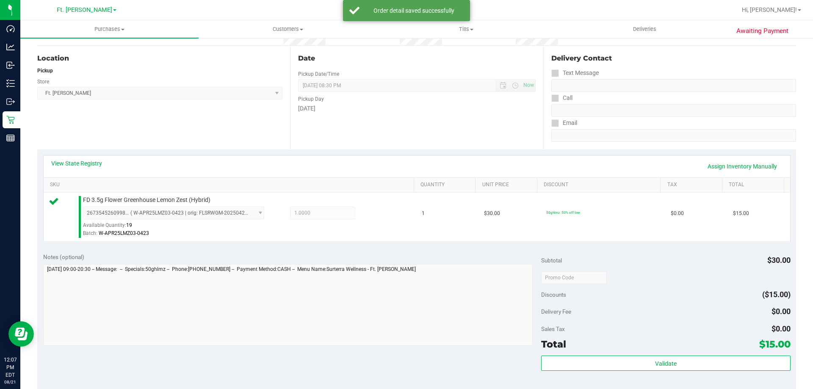
scroll to position [169, 0]
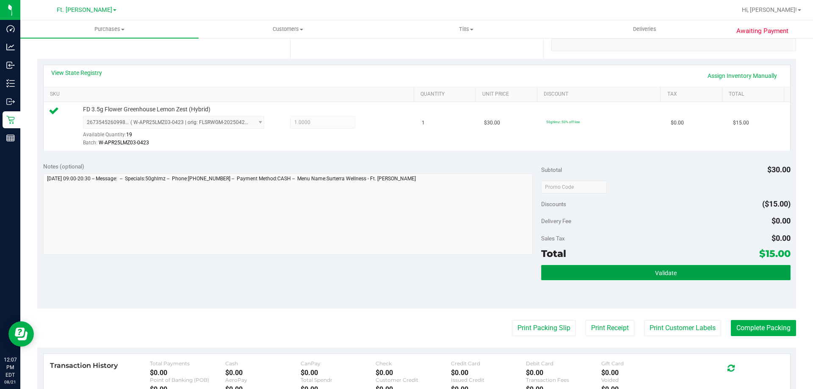
click at [682, 275] on button "Validate" at bounding box center [665, 272] width 249 height 15
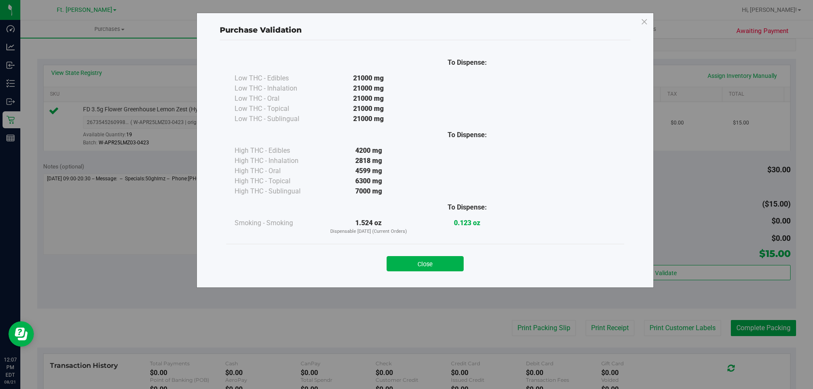
drag, startPoint x: 426, startPoint y: 259, endPoint x: 438, endPoint y: 256, distance: 11.9
click at [430, 258] on button "Close" at bounding box center [425, 263] width 77 height 15
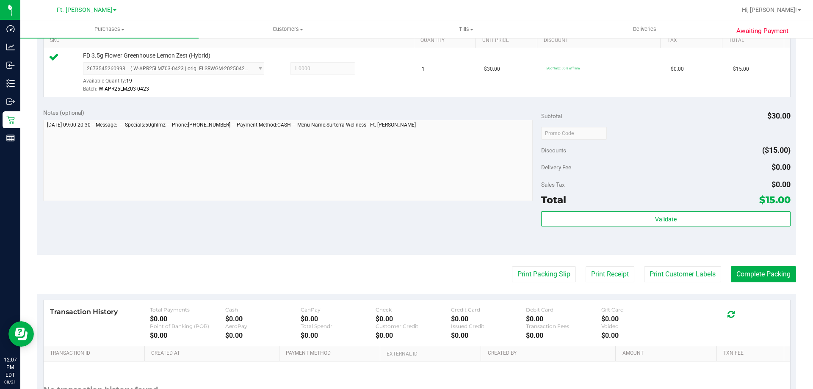
scroll to position [254, 0]
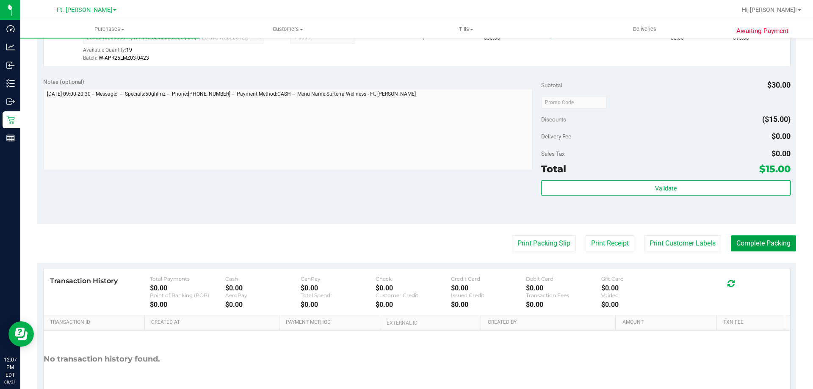
click at [759, 246] on button "Complete Packing" at bounding box center [763, 244] width 65 height 16
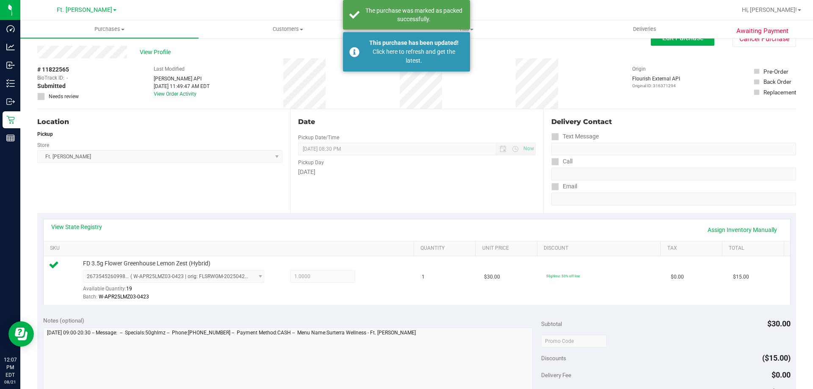
scroll to position [0, 0]
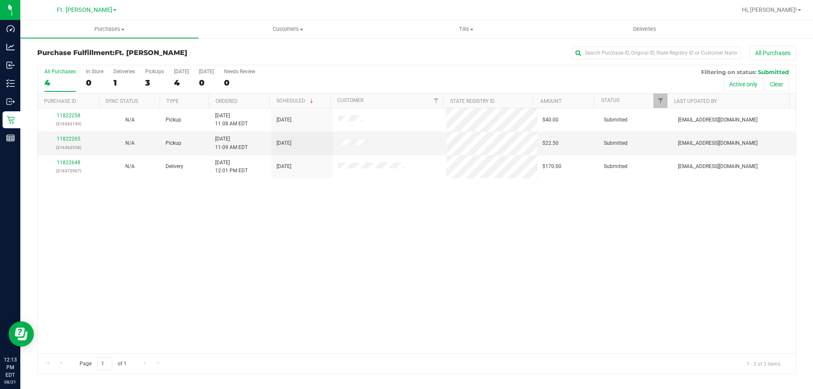
click at [354, 250] on div "11822258 (316363190) N/A Pickup 8/21/2025 11:08 AM EDT 8/21/2025 $40.00 Submitt…" at bounding box center [417, 230] width 758 height 245
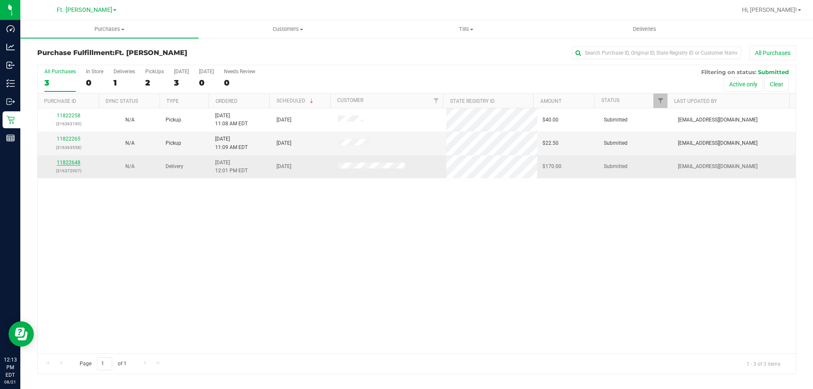
click at [75, 164] on link "11822648" at bounding box center [69, 163] width 24 height 6
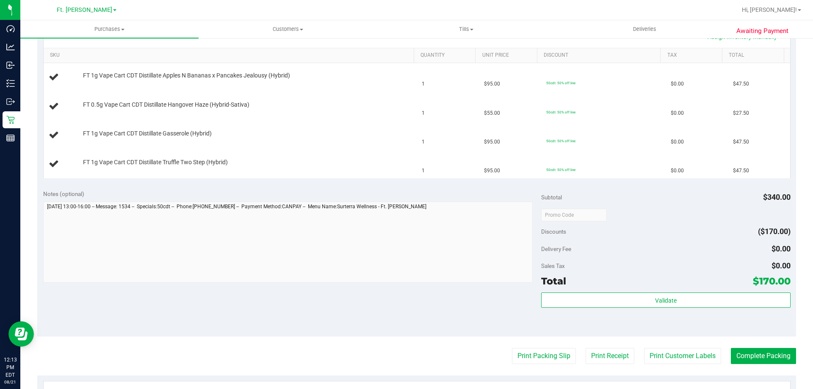
scroll to position [212, 0]
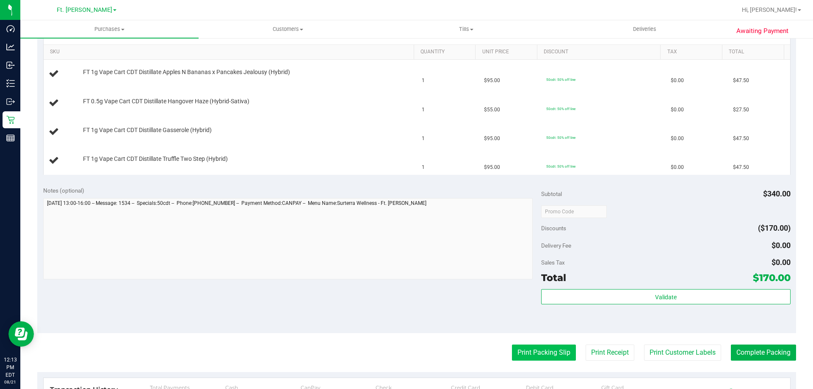
click at [541, 352] on button "Print Packing Slip" at bounding box center [544, 353] width 64 height 16
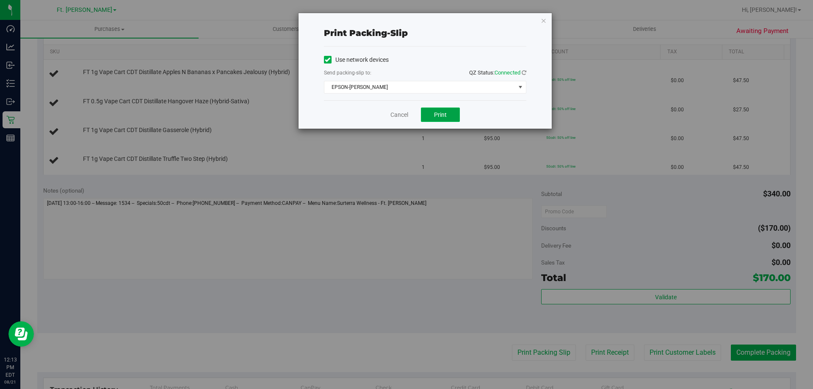
click at [436, 122] on button "Print" at bounding box center [440, 115] width 39 height 14
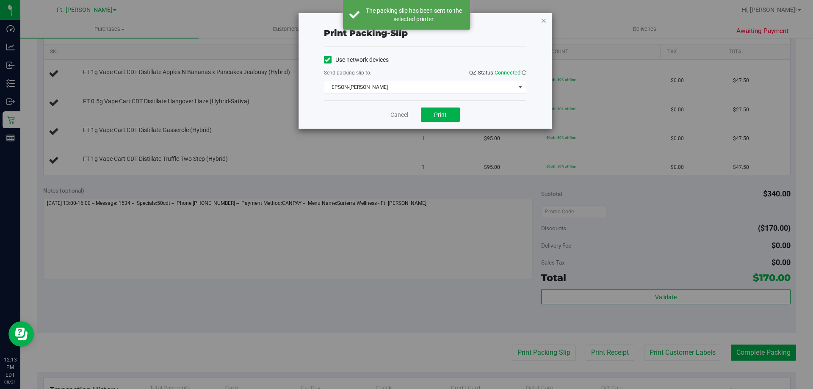
click at [546, 22] on icon "button" at bounding box center [544, 20] width 6 height 10
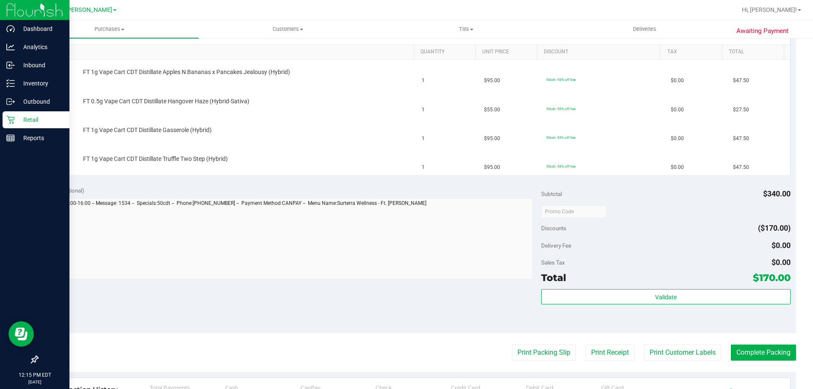
drag, startPoint x: 41, startPoint y: 117, endPoint x: 56, endPoint y: 116, distance: 14.9
click at [42, 117] on p "Retail" at bounding box center [40, 120] width 51 height 10
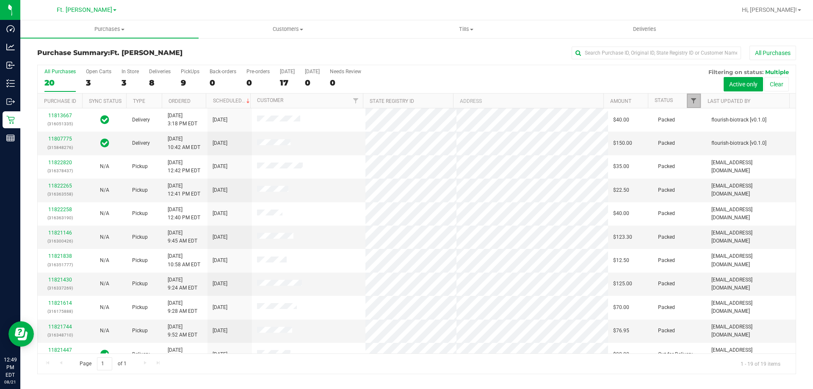
click at [694, 100] on span "Filter" at bounding box center [694, 100] width 7 height 7
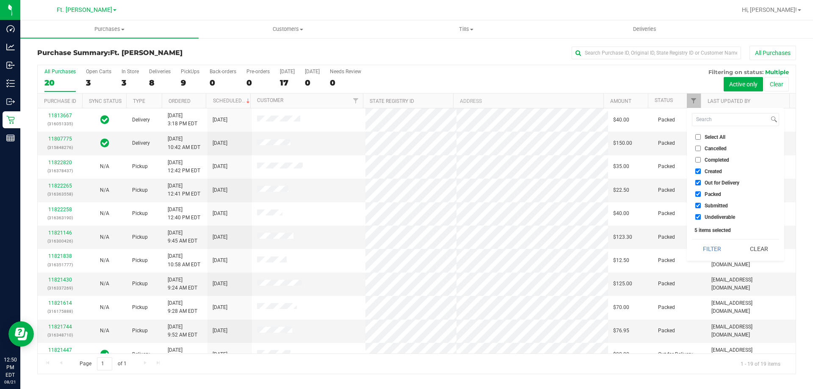
click at [696, 193] on input "Packed" at bounding box center [699, 195] width 6 height 6
checkbox input "false"
click at [719, 253] on button "Filter" at bounding box center [712, 249] width 41 height 19
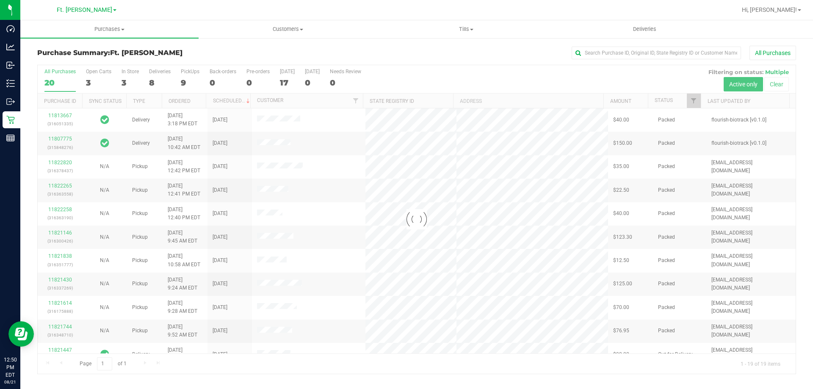
checkbox input "true"
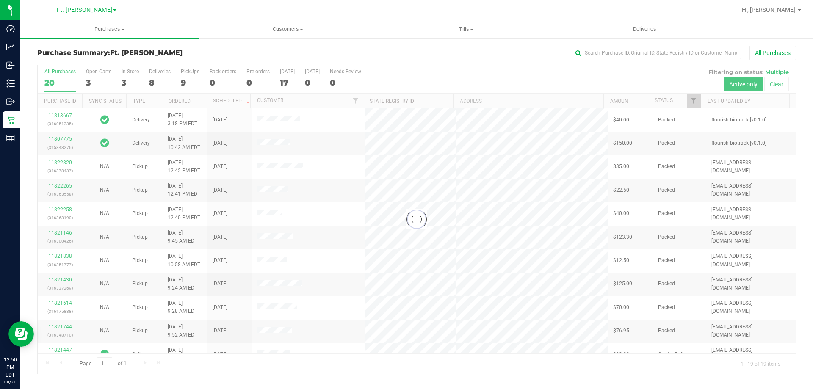
checkbox input "true"
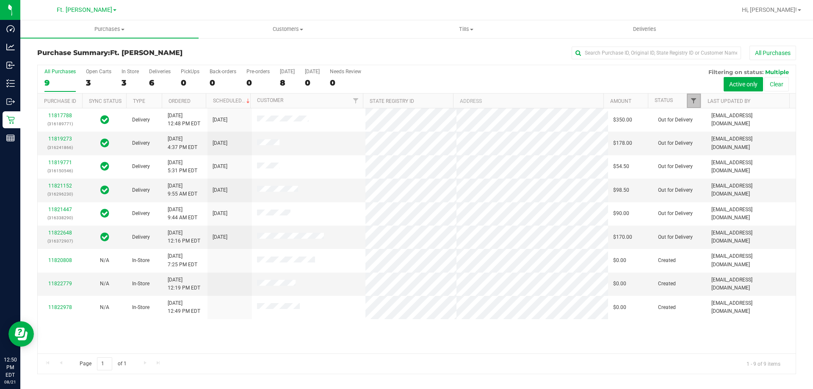
click at [695, 103] on span "Filter" at bounding box center [694, 100] width 7 height 7
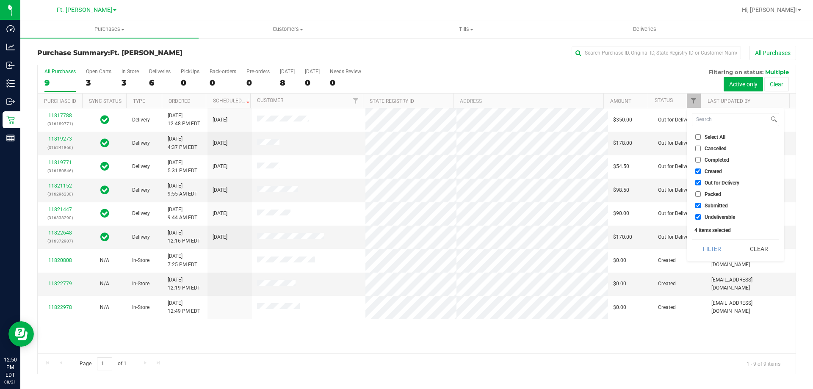
click at [697, 197] on li "Packed" at bounding box center [735, 194] width 87 height 9
click at [697, 191] on li "Packed" at bounding box center [735, 194] width 87 height 9
click at [700, 195] on input "Packed" at bounding box center [699, 195] width 6 height 6
click at [721, 253] on button "Filter" at bounding box center [712, 249] width 41 height 19
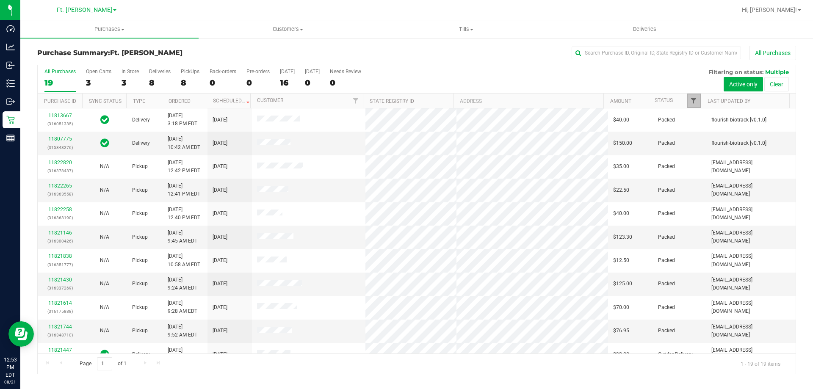
click at [694, 100] on span "Filter" at bounding box center [694, 100] width 7 height 7
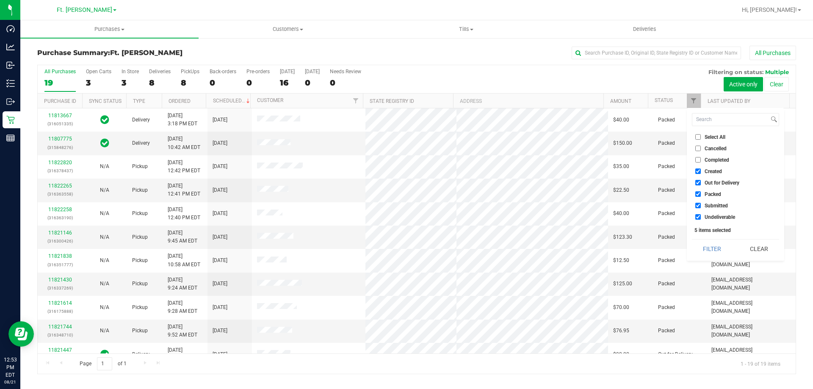
click at [697, 194] on input "Packed" at bounding box center [699, 195] width 6 height 6
checkbox input "false"
click at [715, 249] on button "Filter" at bounding box center [712, 249] width 41 height 19
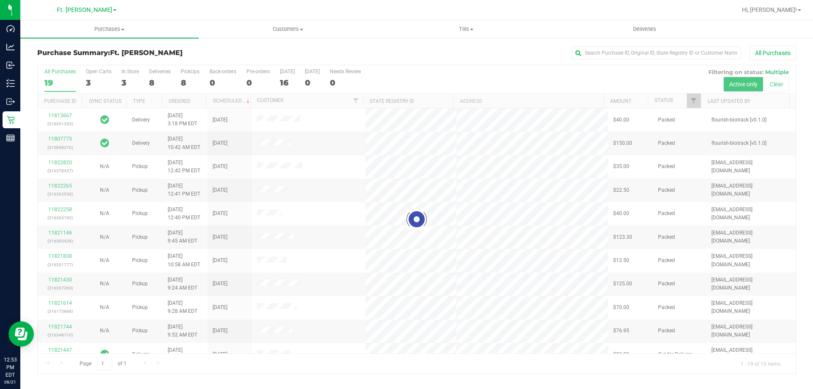
checkbox input "true"
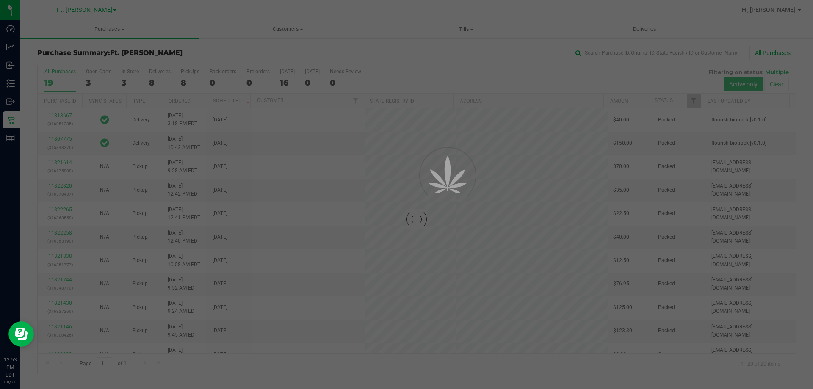
checkbox input "true"
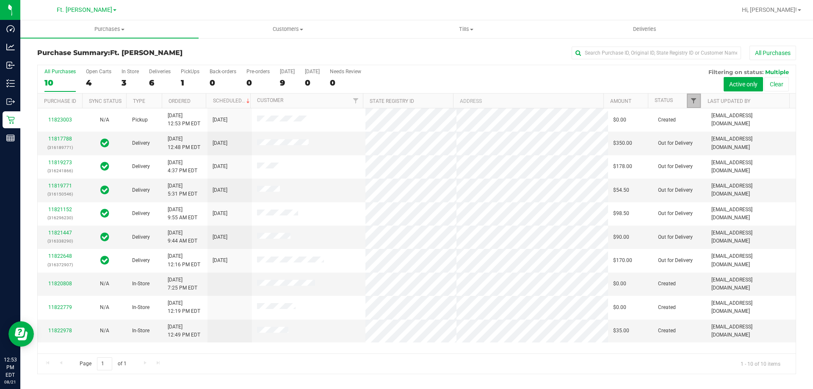
click at [695, 102] on span "Filter" at bounding box center [694, 100] width 7 height 7
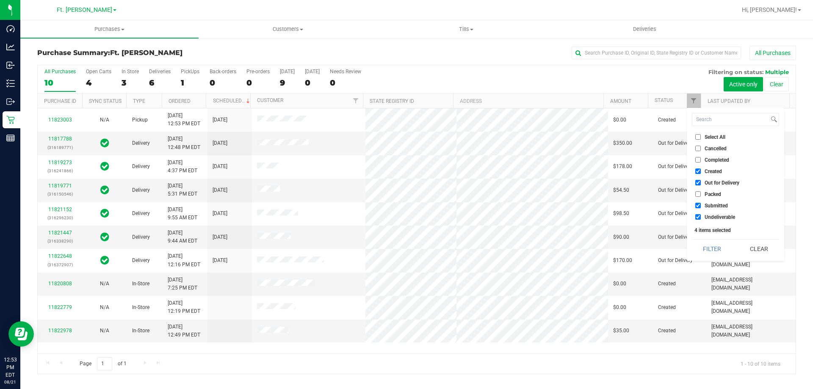
click at [698, 191] on li "Packed" at bounding box center [735, 194] width 87 height 9
click at [701, 192] on input "Packed" at bounding box center [699, 195] width 6 height 6
click at [719, 241] on button "Filter" at bounding box center [712, 249] width 41 height 19
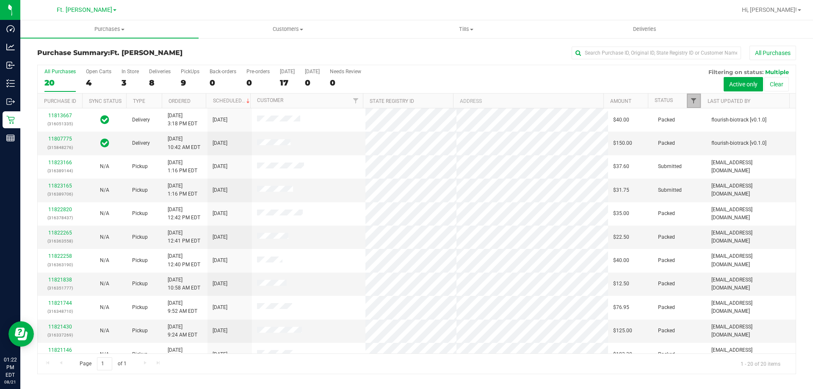
click at [695, 103] on span "Filter" at bounding box center [694, 100] width 7 height 7
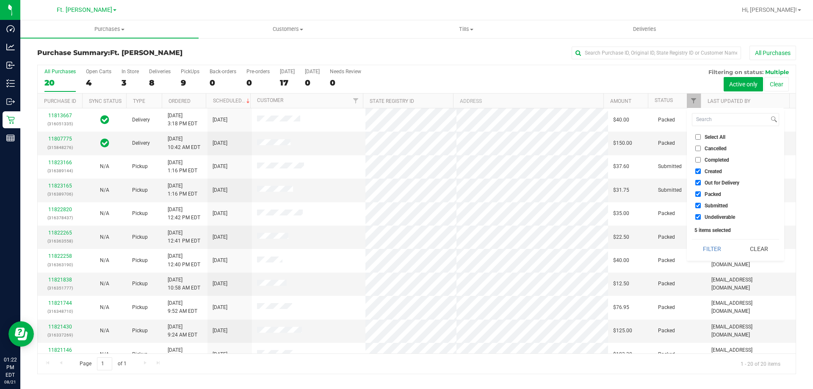
click at [698, 197] on li "Packed" at bounding box center [735, 194] width 87 height 9
click at [702, 196] on label "Packed" at bounding box center [709, 195] width 26 height 6
click at [701, 196] on input "Packed" at bounding box center [699, 195] width 6 height 6
checkbox input "false"
click at [722, 253] on button "Filter" at bounding box center [712, 249] width 41 height 19
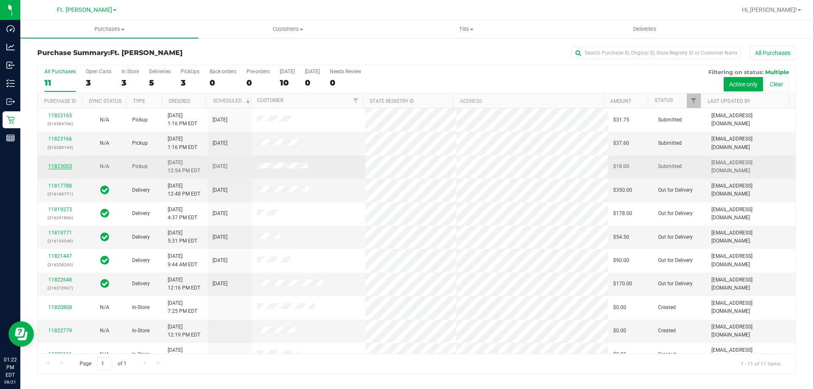
click at [60, 167] on link "11823003" at bounding box center [60, 167] width 24 height 6
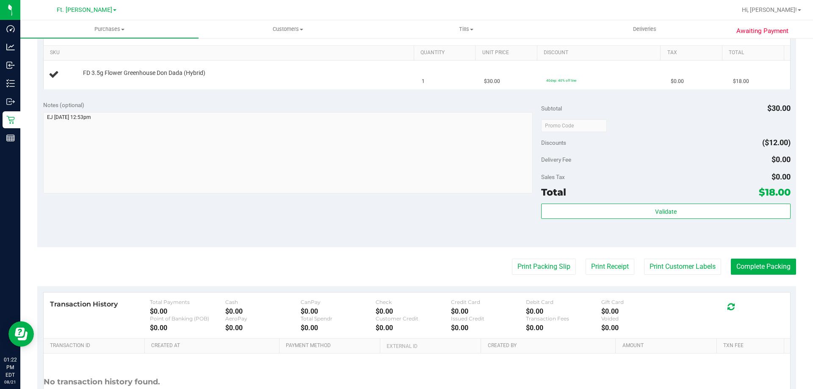
scroll to position [212, 0]
click at [529, 266] on button "Print Packing Slip" at bounding box center [544, 266] width 64 height 16
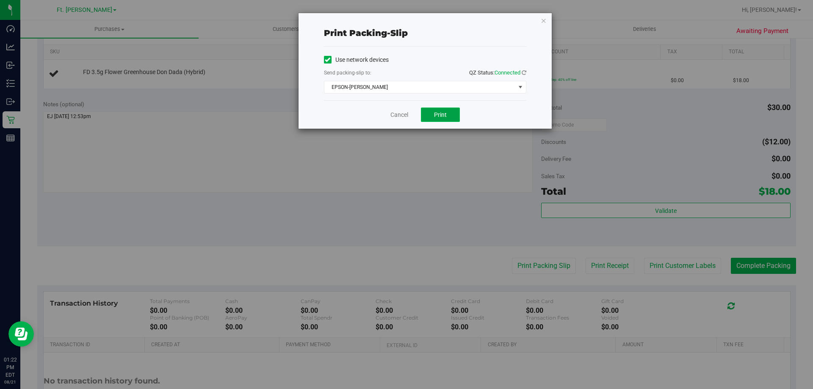
click at [438, 113] on span "Print" at bounding box center [440, 114] width 13 height 7
click at [544, 19] on icon "button" at bounding box center [544, 20] width 6 height 10
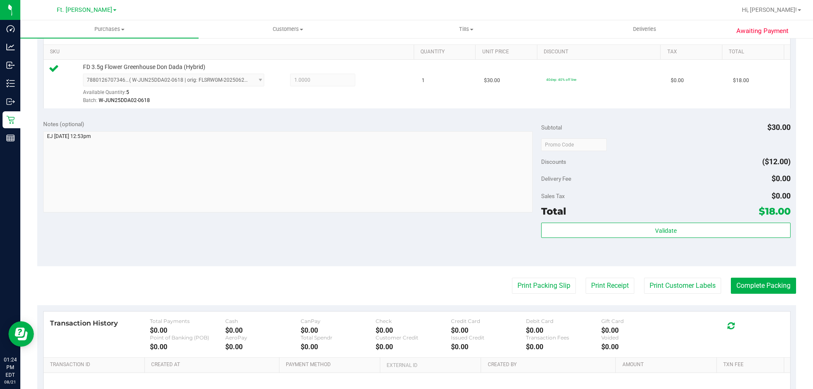
click at [616, 221] on div "Subtotal $30.00 Discounts ($12.00) Delivery Fee $0.00 Sales Tax $0.00 Total $18…" at bounding box center [665, 190] width 249 height 141
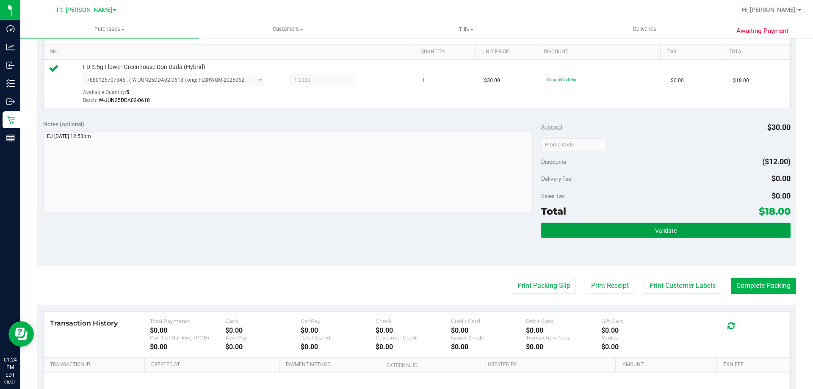
click at [620, 228] on button "Validate" at bounding box center [665, 230] width 249 height 15
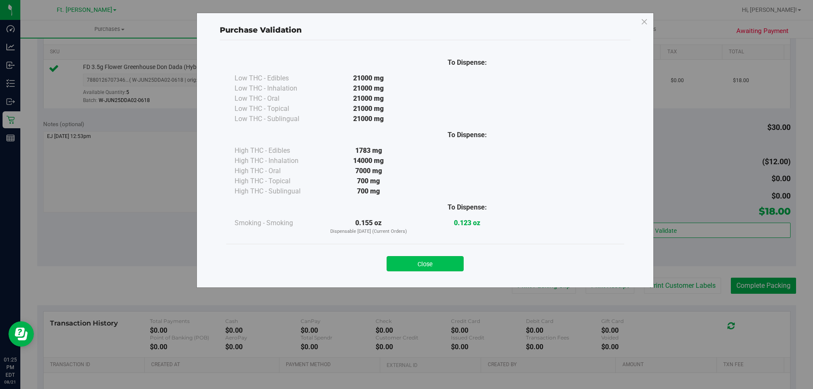
click at [435, 263] on button "Close" at bounding box center [425, 263] width 77 height 15
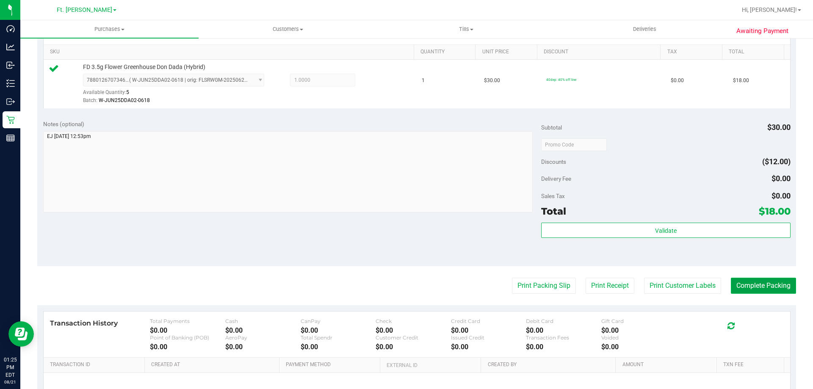
click at [747, 288] on button "Complete Packing" at bounding box center [763, 286] width 65 height 16
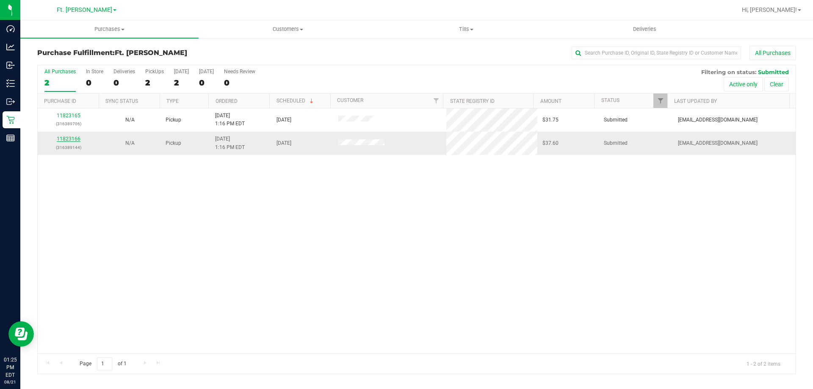
click at [72, 140] on link "11823166" at bounding box center [69, 139] width 24 height 6
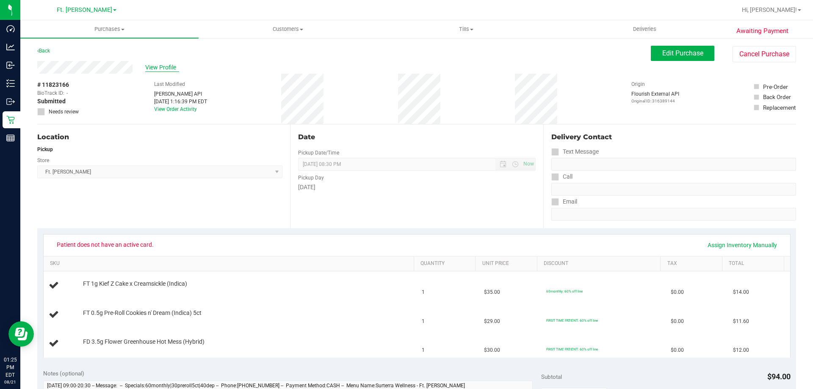
click at [159, 65] on span "View Profile" at bounding box center [162, 67] width 34 height 9
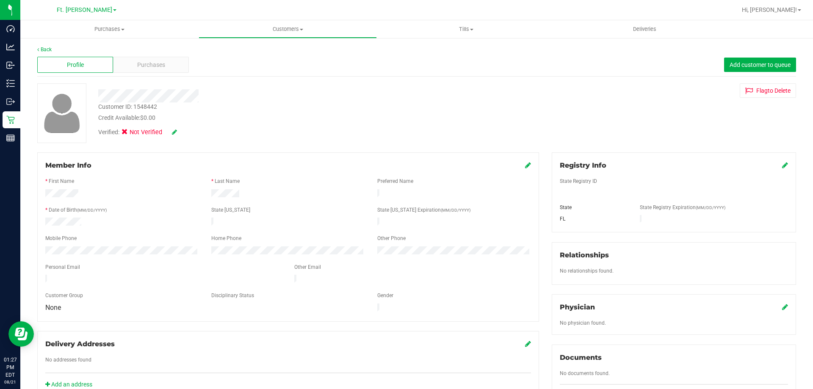
click at [397, 124] on div "Verified: Not Verified" at bounding box center [285, 131] width 386 height 19
click at [244, 132] on div "Verified: Not Verified" at bounding box center [285, 131] width 386 height 19
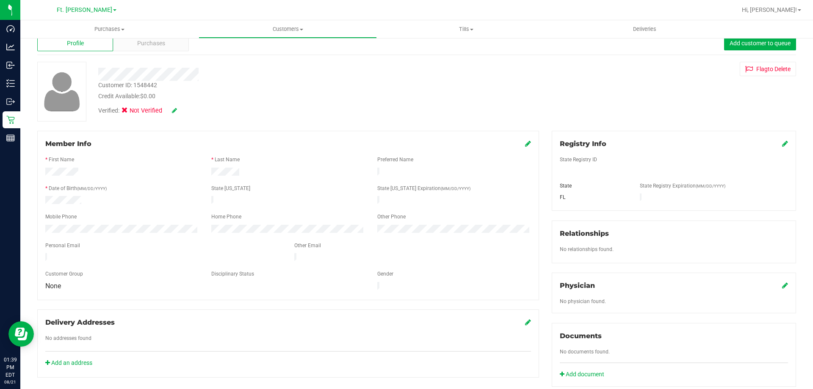
scroll to position [42, 0]
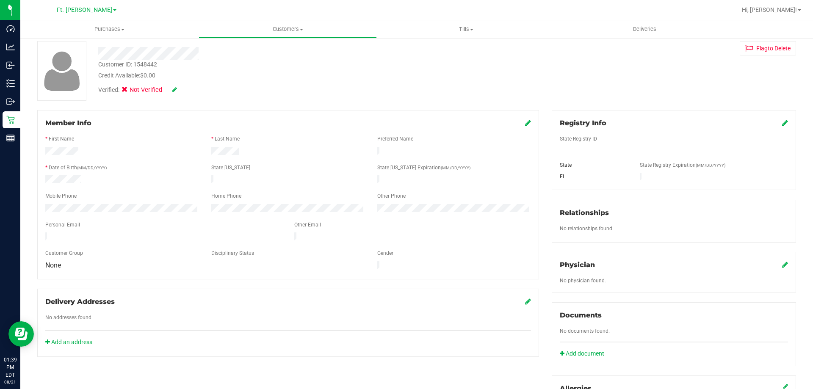
click at [47, 152] on div at bounding box center [122, 152] width 166 height 10
drag, startPoint x: 239, startPoint y: 153, endPoint x: 207, endPoint y: 151, distance: 32.7
click at [207, 151] on div at bounding box center [288, 152] width 166 height 10
drag, startPoint x: 238, startPoint y: 148, endPoint x: 209, endPoint y: 154, distance: 29.4
click at [209, 154] on div at bounding box center [288, 152] width 166 height 10
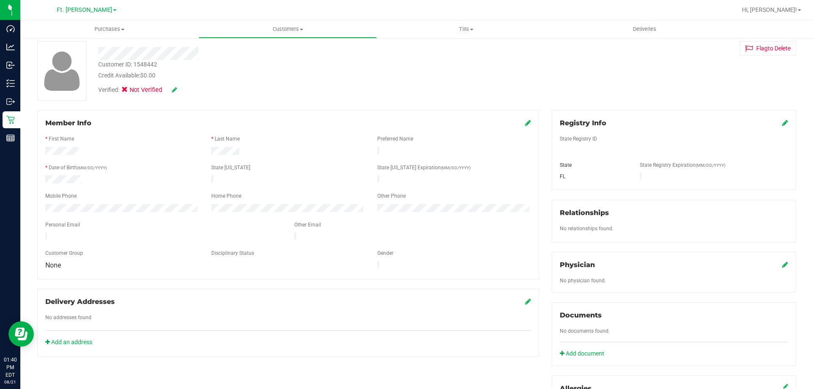
click at [269, 99] on div "Customer ID: 1548442 Credit Available: $0.00 Verified: Not Verified Flag to Del…" at bounding box center [417, 71] width 772 height 60
click at [175, 89] on icon at bounding box center [174, 90] width 5 height 6
click at [167, 97] on div "Verified: Medical" at bounding box center [156, 93] width 129 height 15
click at [128, 91] on icon at bounding box center [128, 91] width 6 height 0
click at [0, 0] on input "Medical" at bounding box center [0, 0] width 0 height 0
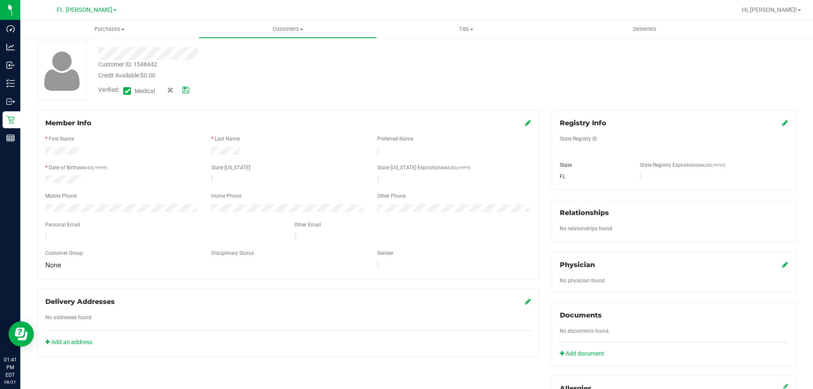
click at [188, 88] on icon at bounding box center [186, 90] width 7 height 6
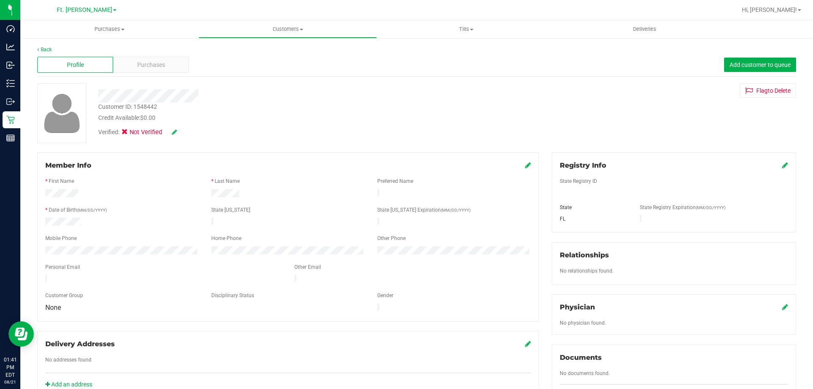
click at [174, 133] on icon at bounding box center [174, 132] width 5 height 6
click at [336, 84] on div at bounding box center [285, 92] width 386 height 19
click at [783, 166] on icon at bounding box center [786, 165] width 6 height 7
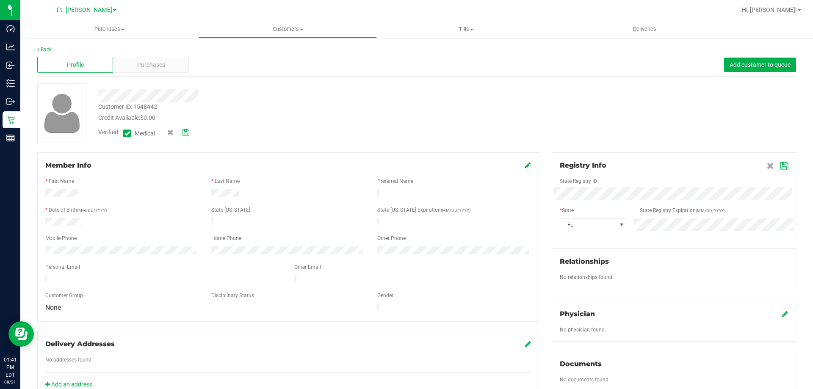
click at [291, 284] on div "Member Info * First Name * Last Name Preferred Name * Date of Birth (MM/DD/YYYY…" at bounding box center [417, 371] width 772 height 437
click at [719, 244] on link "Next" at bounding box center [718, 239] width 13 height 13
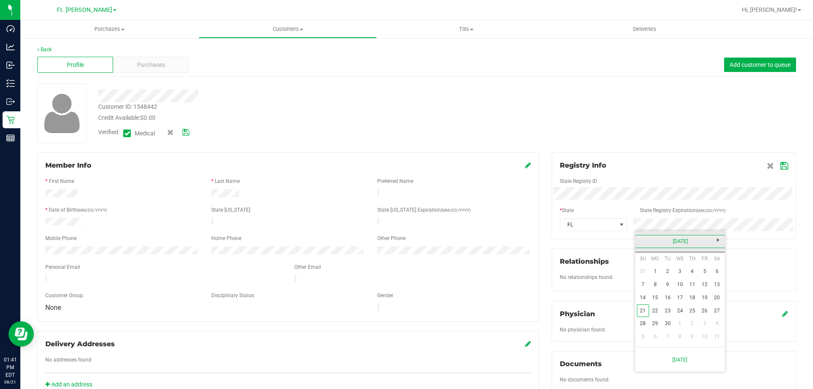
click at [641, 240] on link "[DATE]" at bounding box center [680, 241] width 91 height 13
click at [680, 241] on link "2025" at bounding box center [680, 241] width 91 height 13
click at [711, 286] on link "2026" at bounding box center [713, 289] width 22 height 22
click at [647, 314] on link "Sep" at bounding box center [648, 313] width 22 height 22
click at [639, 241] on link "September 2026" at bounding box center [680, 241] width 91 height 13
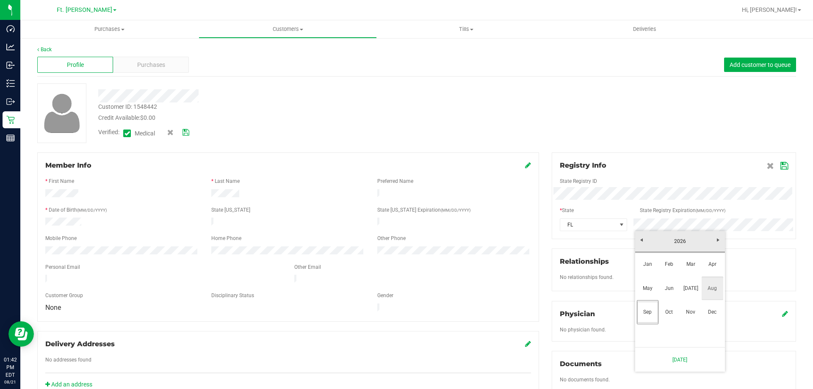
click at [710, 286] on link "Aug" at bounding box center [713, 289] width 22 height 22
click at [714, 311] on link "22" at bounding box center [717, 311] width 12 height 13
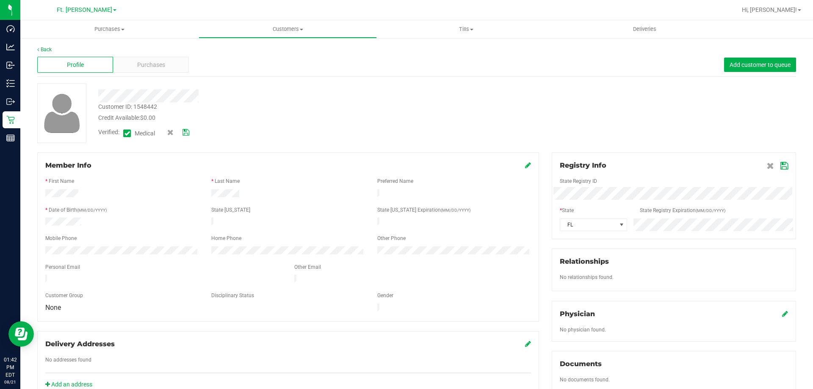
click at [781, 166] on icon at bounding box center [785, 166] width 8 height 7
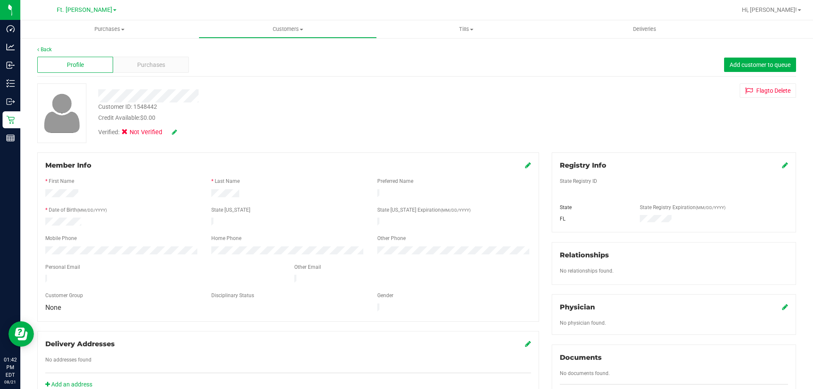
click at [783, 166] on icon at bounding box center [786, 165] width 6 height 7
click at [781, 166] on icon at bounding box center [785, 166] width 8 height 7
click at [33, 254] on div "Member Info * First Name * Last Name Preferred Name * Date of Birth (MM/DD/YYYY…" at bounding box center [288, 276] width 515 height 247
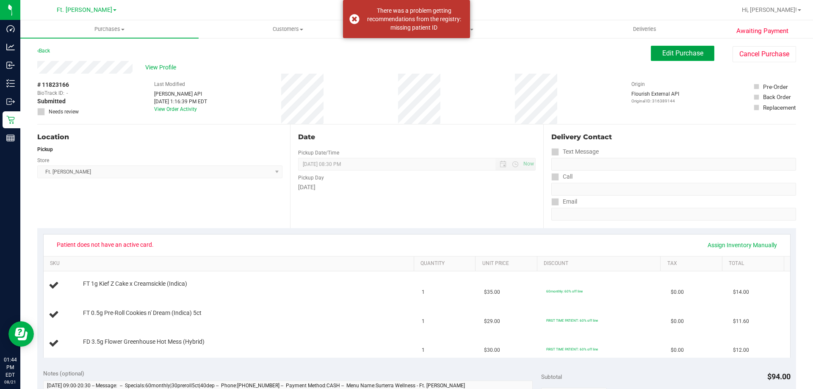
click at [683, 57] on button "Edit Purchase" at bounding box center [683, 53] width 64 height 15
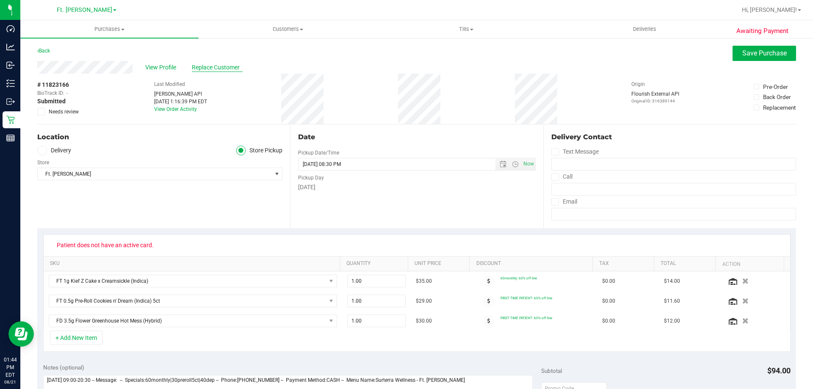
click at [231, 68] on span "Replace Customer" at bounding box center [217, 67] width 51 height 9
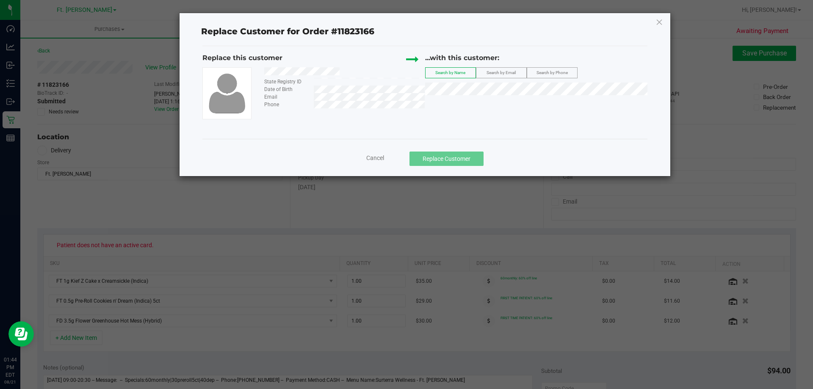
click at [550, 74] on span "Search by Phone" at bounding box center [552, 72] width 31 height 5
click at [583, 63] on div "...with this customer:" at bounding box center [536, 58] width 223 height 10
drag, startPoint x: 464, startPoint y: 97, endPoint x: 458, endPoint y: 74, distance: 23.0
click at [458, 74] on span "Search by Name" at bounding box center [451, 72] width 30 height 5
click at [388, 111] on div "State Registry ID Date of Birth Email Phone" at bounding box center [314, 93] width 223 height 52
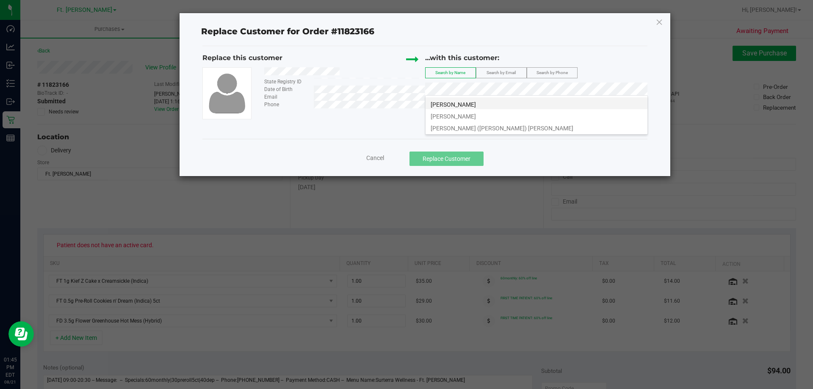
click at [489, 100] on li "Kelly O'Connor" at bounding box center [537, 103] width 222 height 12
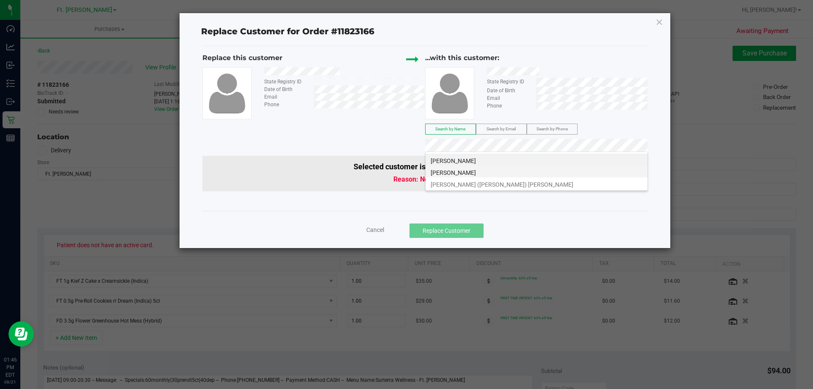
click at [508, 176] on li "KELLY O'CONNOR" at bounding box center [537, 172] width 222 height 12
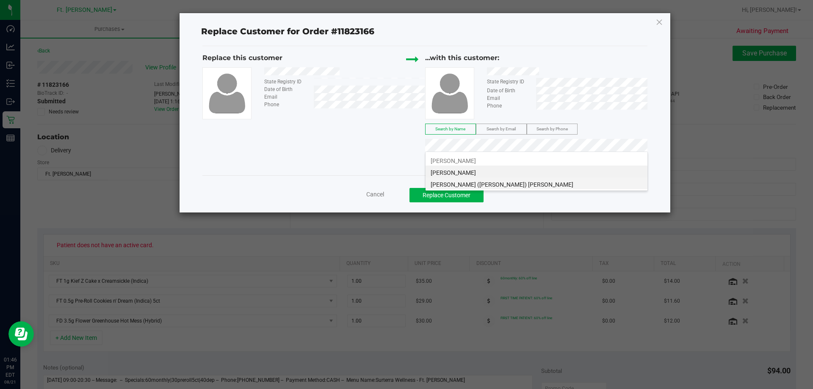
click at [528, 187] on li "Bernadette (Kelly) O'Connor" at bounding box center [537, 184] width 222 height 12
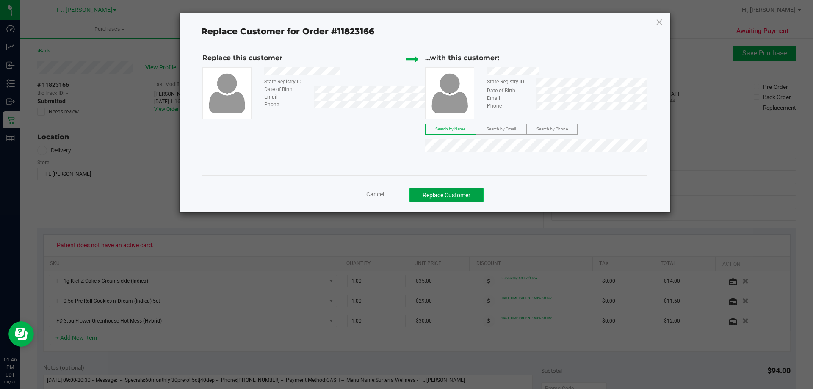
click at [452, 192] on button "Replace Customer" at bounding box center [447, 195] width 74 height 14
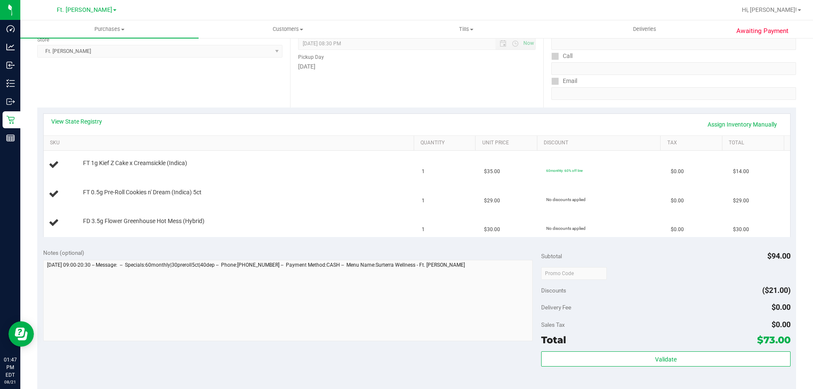
scroll to position [212, 0]
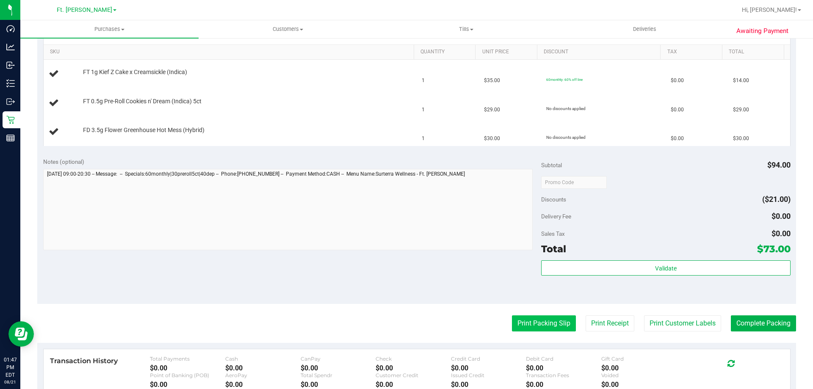
click at [539, 329] on button "Print Packing Slip" at bounding box center [544, 324] width 64 height 16
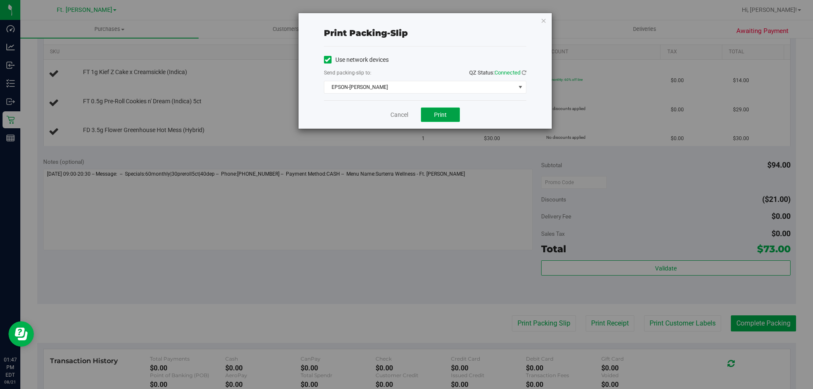
click at [441, 118] on span "Print" at bounding box center [440, 114] width 13 height 7
click at [548, 20] on div "Print packing-slip Use network devices Send packing-slip to: QZ Status: Connect…" at bounding box center [425, 71] width 253 height 116
click at [547, 20] on icon "button" at bounding box center [544, 20] width 6 height 10
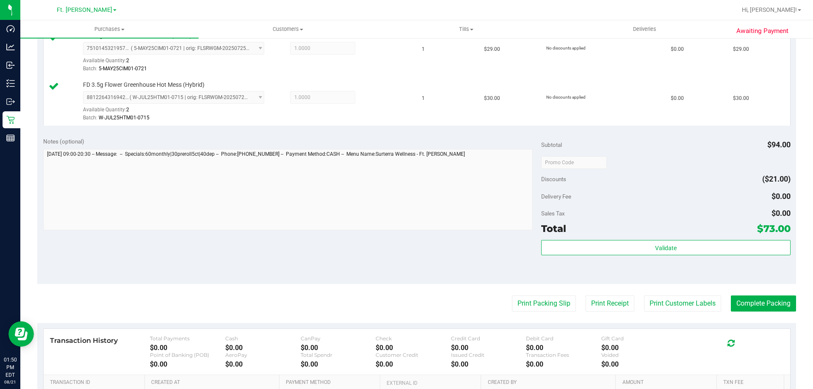
scroll to position [339, 0]
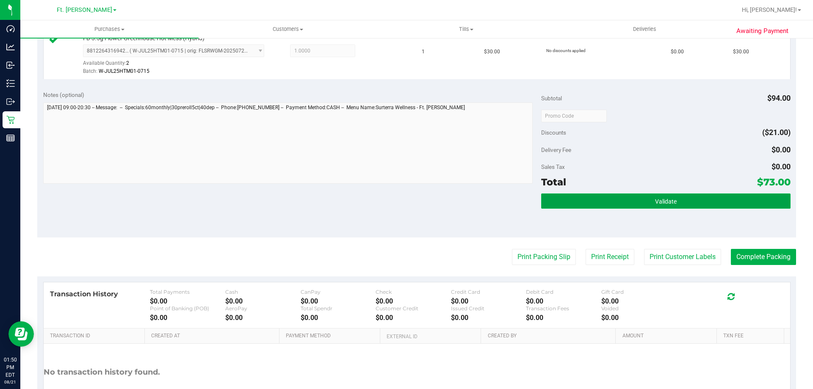
click at [644, 197] on button "Validate" at bounding box center [665, 201] width 249 height 15
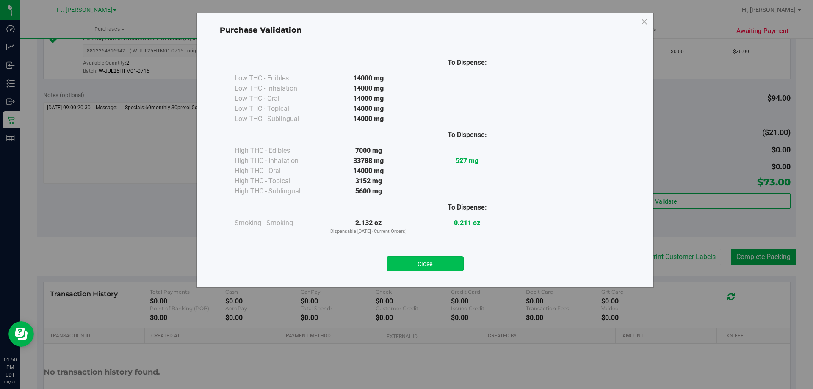
click at [447, 266] on button "Close" at bounding box center [425, 263] width 77 height 15
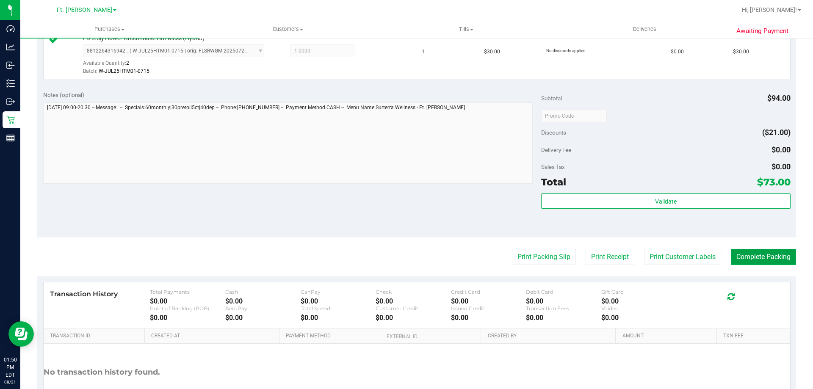
click at [754, 263] on button "Complete Packing" at bounding box center [763, 257] width 65 height 16
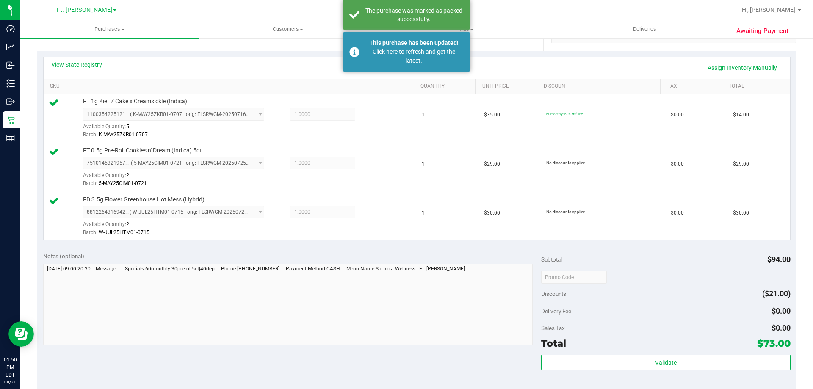
scroll to position [169, 0]
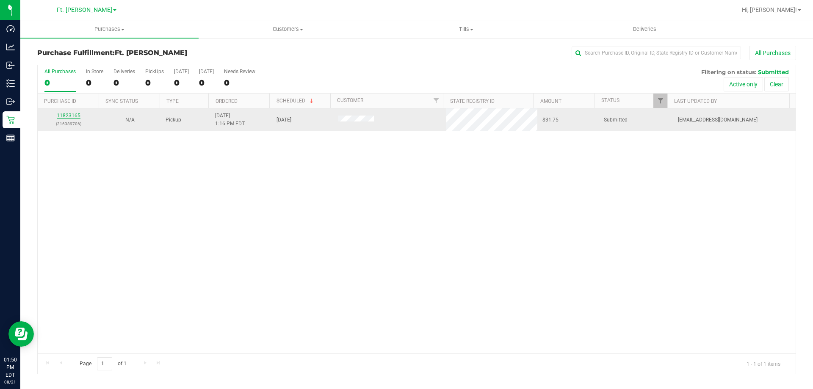
click at [63, 115] on link "11823165" at bounding box center [69, 116] width 24 height 6
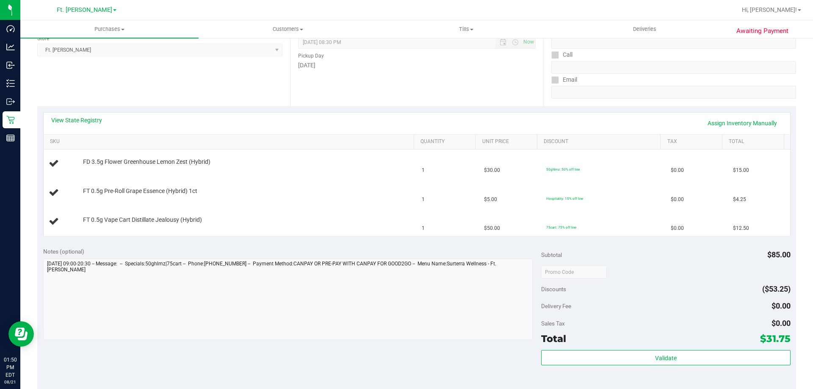
scroll to position [169, 0]
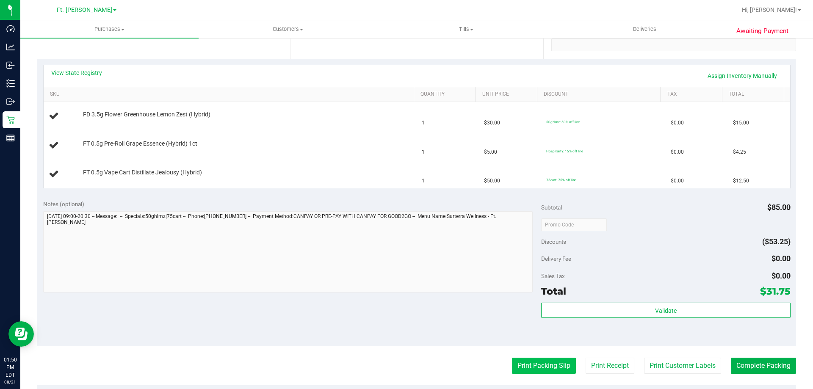
click at [521, 364] on button "Print Packing Slip" at bounding box center [544, 366] width 64 height 16
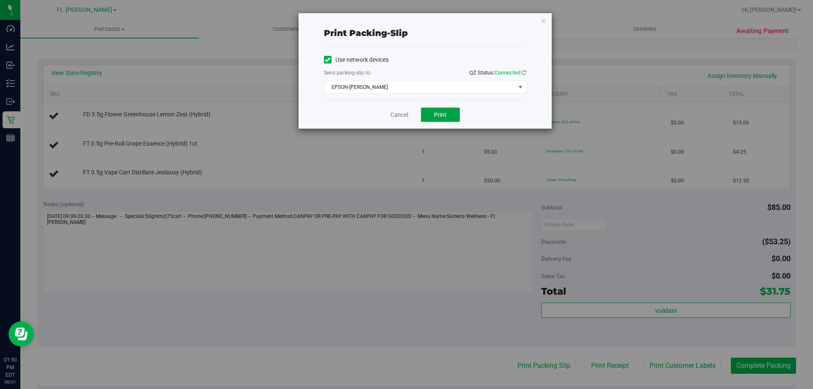
click at [446, 114] on span "Print" at bounding box center [440, 114] width 13 height 7
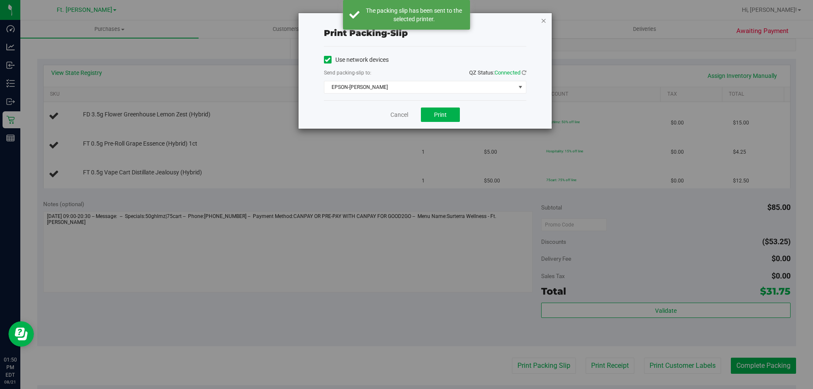
click at [545, 21] on icon "button" at bounding box center [544, 20] width 6 height 10
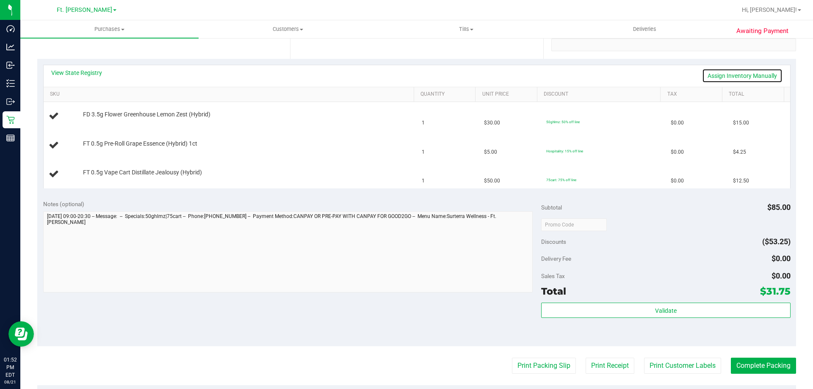
click at [728, 74] on link "Assign Inventory Manually" at bounding box center [742, 76] width 80 height 14
click at [102, 174] on div "Add Package" at bounding box center [246, 178] width 327 height 8
click at [106, 179] on link "Add Package" at bounding box center [98, 178] width 31 height 6
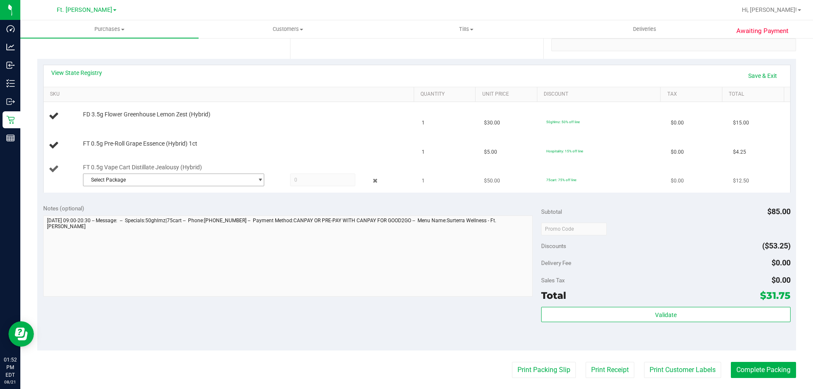
click at [179, 183] on span "Select Package" at bounding box center [168, 180] width 170 height 12
drag, startPoint x: 194, startPoint y: 214, endPoint x: 300, endPoint y: 179, distance: 110.9
click at [201, 211] on li "0438810337290409 ( MAY25JEL01B-0512 | orig: FLSRWGM-20250519-2368 )" at bounding box center [171, 215] width 177 height 12
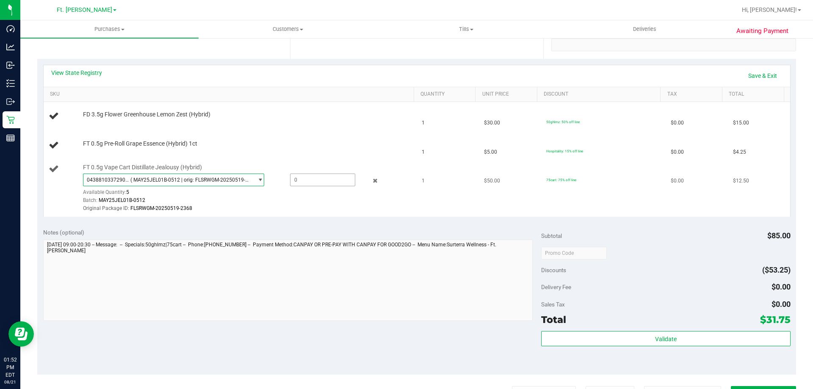
click at [310, 178] on span at bounding box center [322, 180] width 65 height 13
type input "1"
type input "1.0000"
click at [319, 209] on div "Original Package ID: FLSRWGM-20250519-2368" at bounding box center [246, 209] width 327 height 8
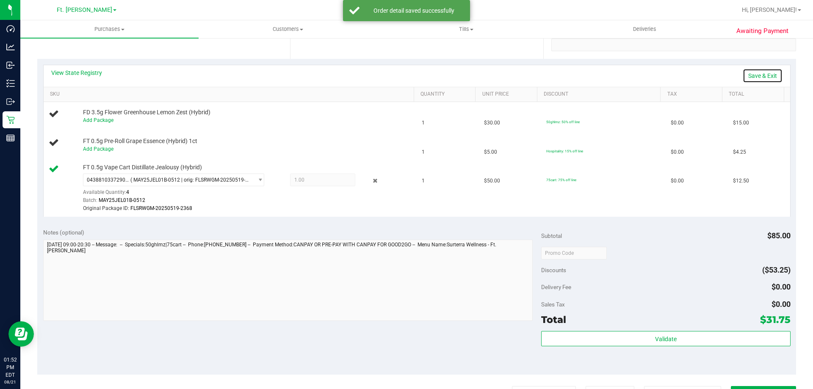
click at [761, 75] on link "Save & Exit" at bounding box center [763, 76] width 40 height 14
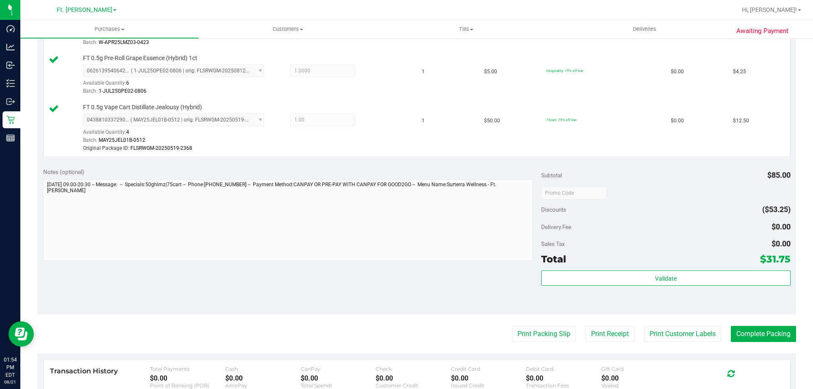
scroll to position [381, 0]
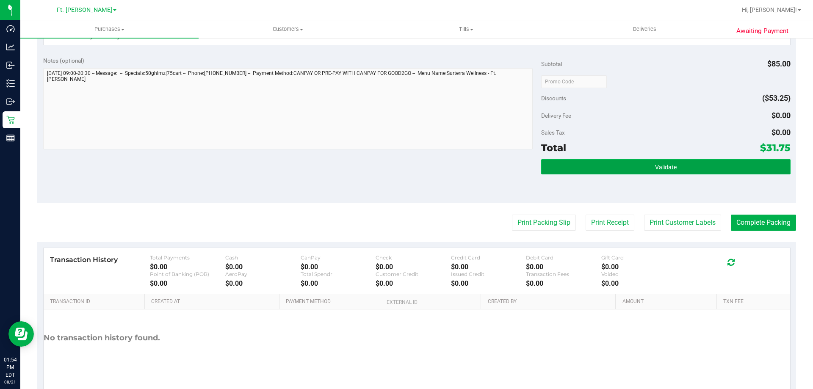
click at [671, 168] on span "Validate" at bounding box center [666, 167] width 22 height 7
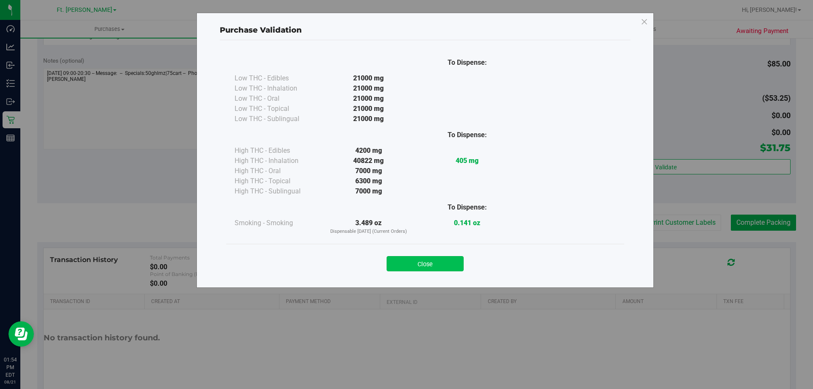
click at [450, 262] on button "Close" at bounding box center [425, 263] width 77 height 15
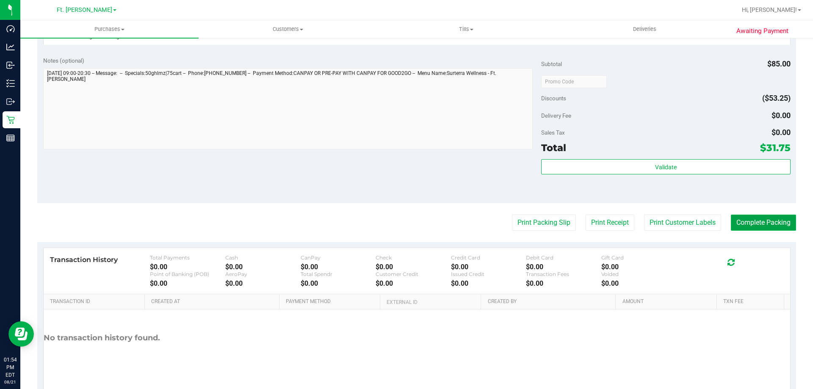
click at [761, 225] on button "Complete Packing" at bounding box center [763, 223] width 65 height 16
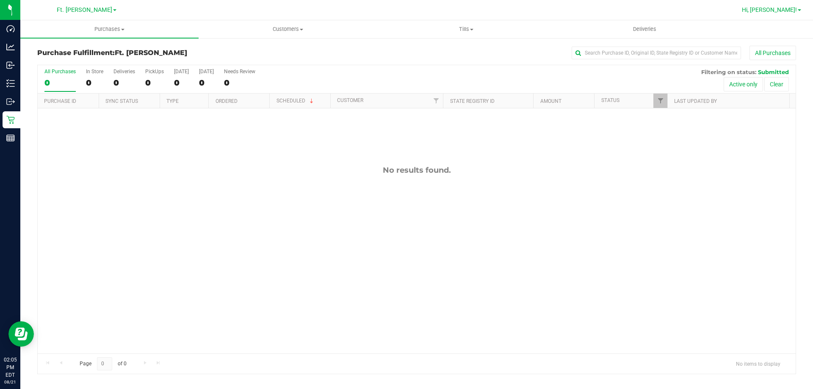
click at [801, 9] on link "Hi, [PERSON_NAME]!" at bounding box center [772, 10] width 66 height 9
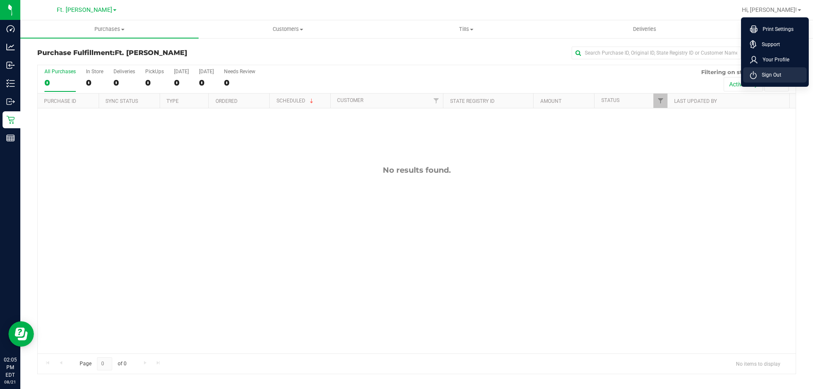
click at [768, 73] on span "Sign Out" at bounding box center [769, 75] width 25 height 8
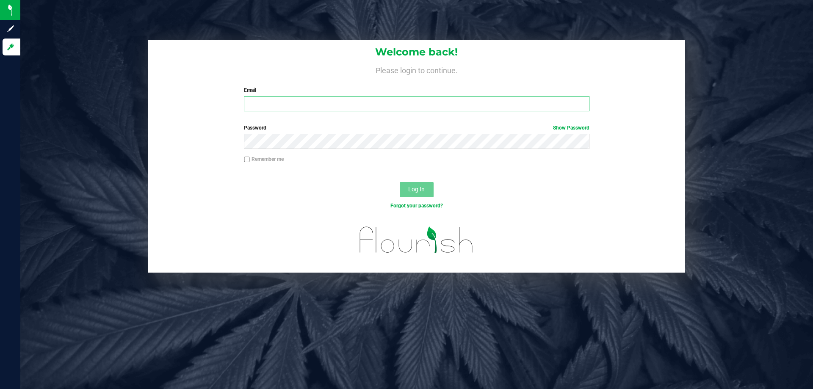
click at [430, 99] on input "Email" at bounding box center [416, 103] width 345 height 15
type input "[EMAIL_ADDRESS][DOMAIN_NAME]"
click at [415, 186] on button "Log In" at bounding box center [417, 189] width 34 height 15
